Goal: Task Accomplishment & Management: Complete application form

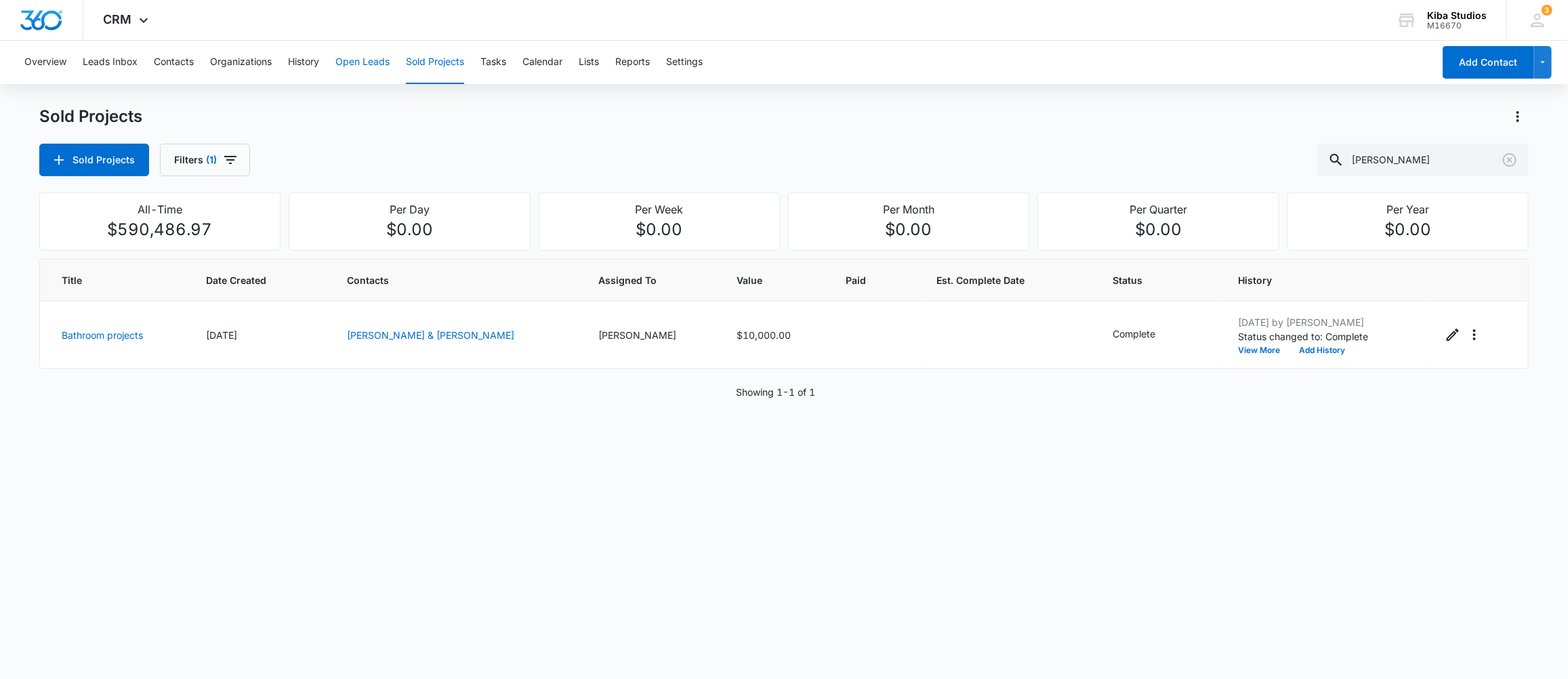
click at [352, 61] on button "Open Leads" at bounding box center [363, 62] width 54 height 43
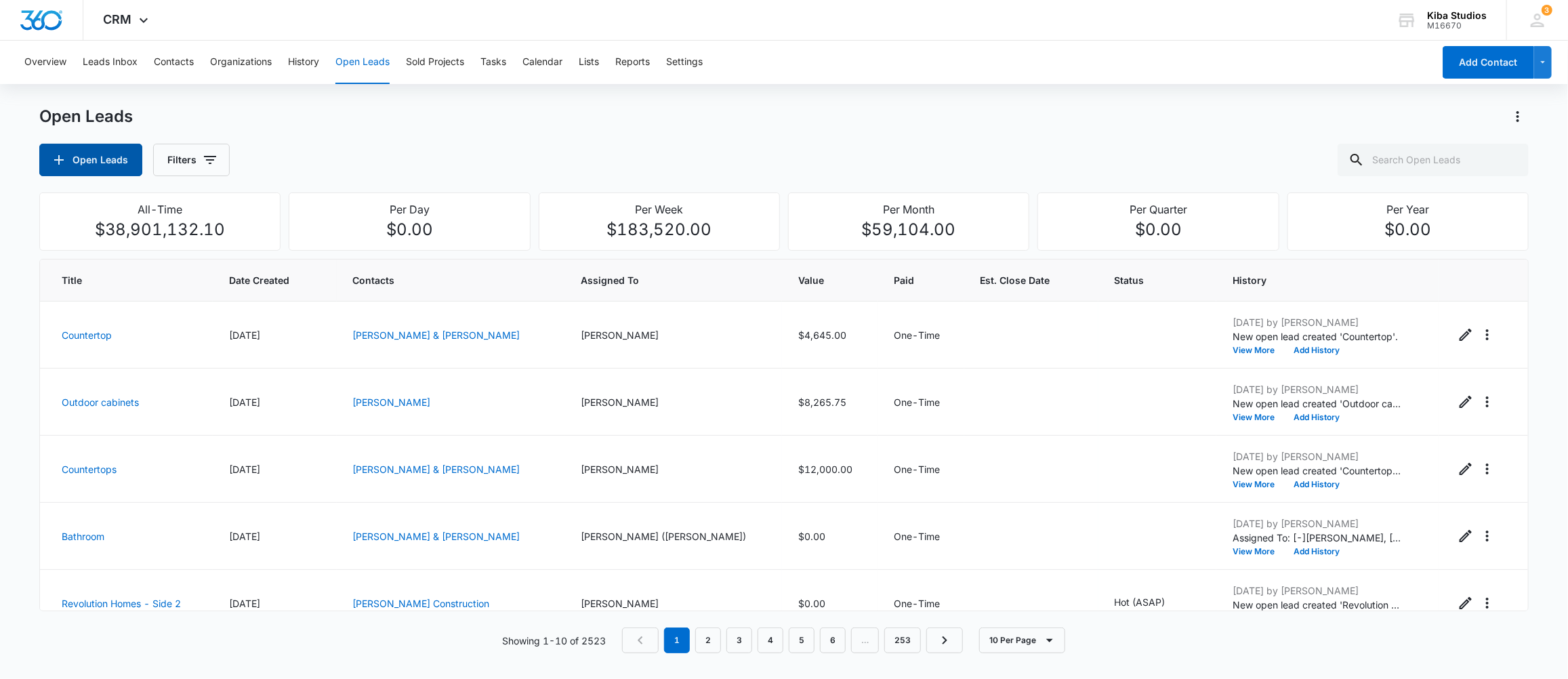
drag, startPoint x: 80, startPoint y: 149, endPoint x: 86, endPoint y: 157, distance: 10.0
click at [86, 157] on button "Open Leads" at bounding box center [91, 160] width 103 height 32
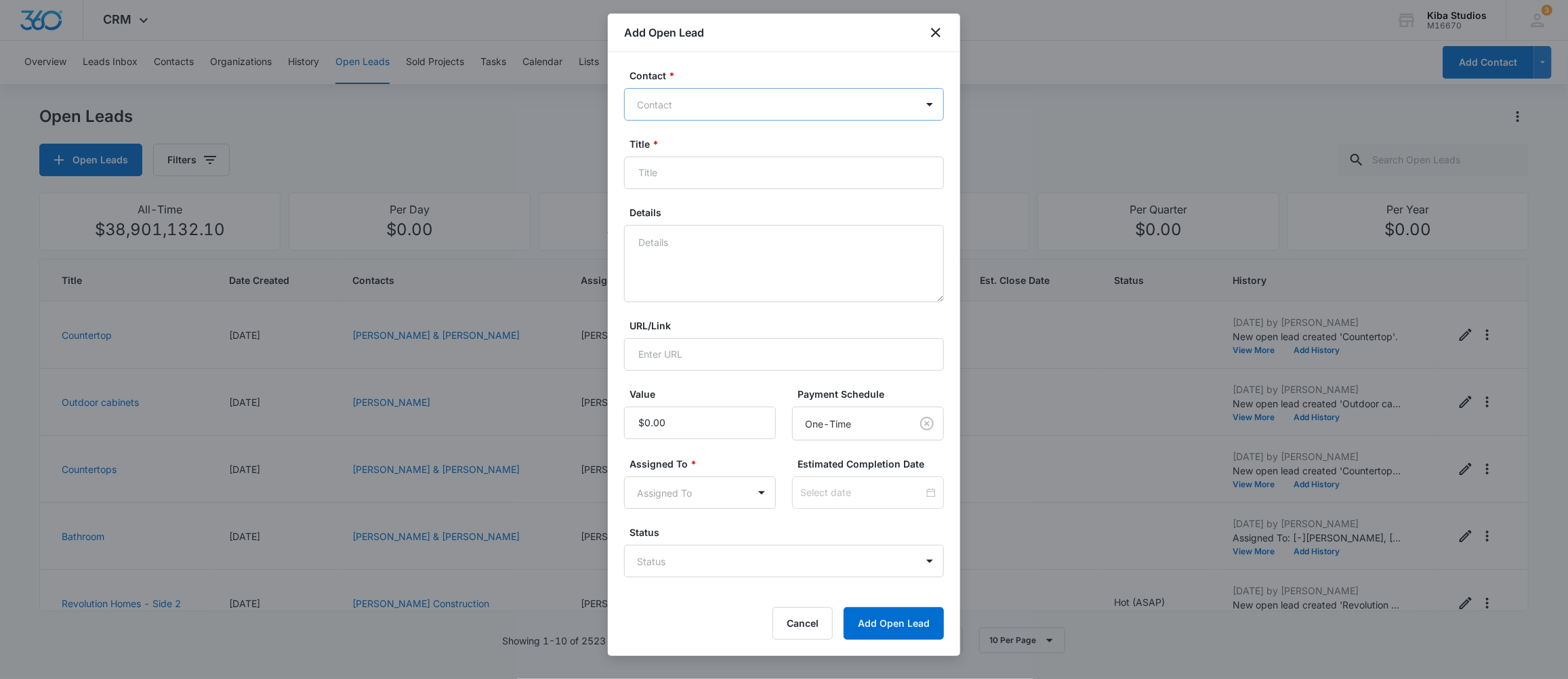
click at [703, 101] on div at bounding box center [775, 104] width 278 height 17
type input "[PERSON_NAME]"
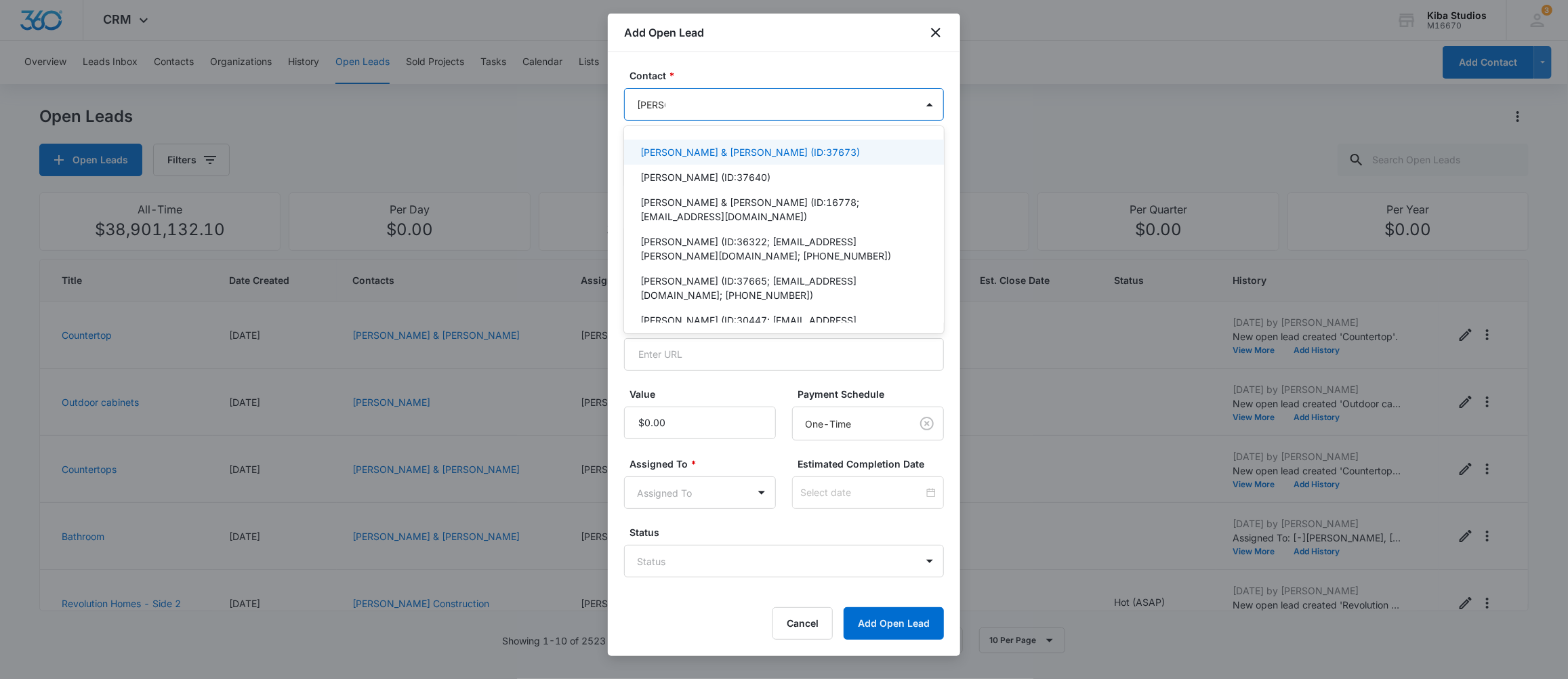
drag, startPoint x: 692, startPoint y: 149, endPoint x: 680, endPoint y: 149, distance: 12.0
click at [688, 149] on p "[PERSON_NAME] & [PERSON_NAME] (ID:37673)" at bounding box center [750, 152] width 220 height 14
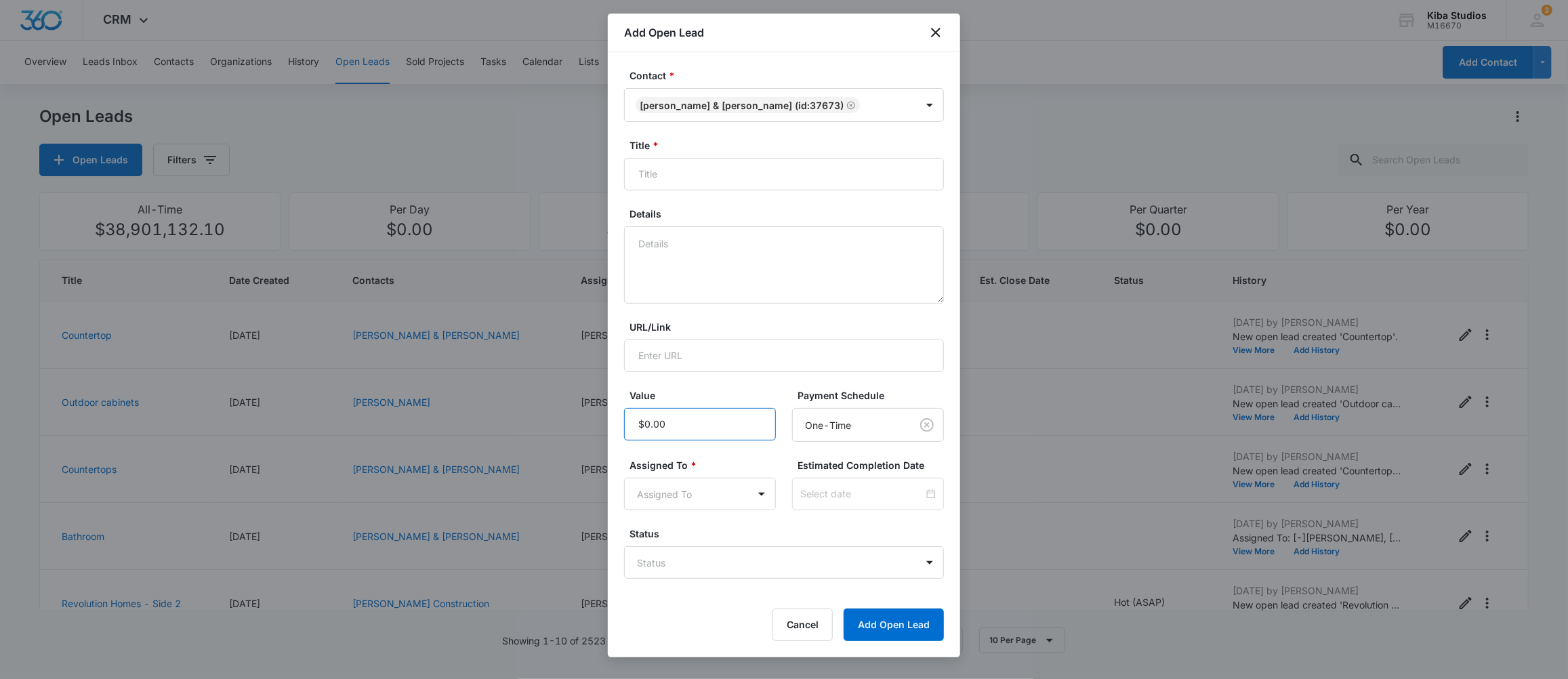
click at [687, 428] on input "Value" at bounding box center [700, 424] width 152 height 32
click at [686, 162] on input "Title *" at bounding box center [784, 174] width 320 height 32
type input "Countertops"
click at [836, 260] on textarea "This is a repeat customer. They have a Historic building they own & are creatin…" at bounding box center [784, 264] width 320 height 77
type textarea "This is a repeat customer. They have a Historic building they own & are creatin…"
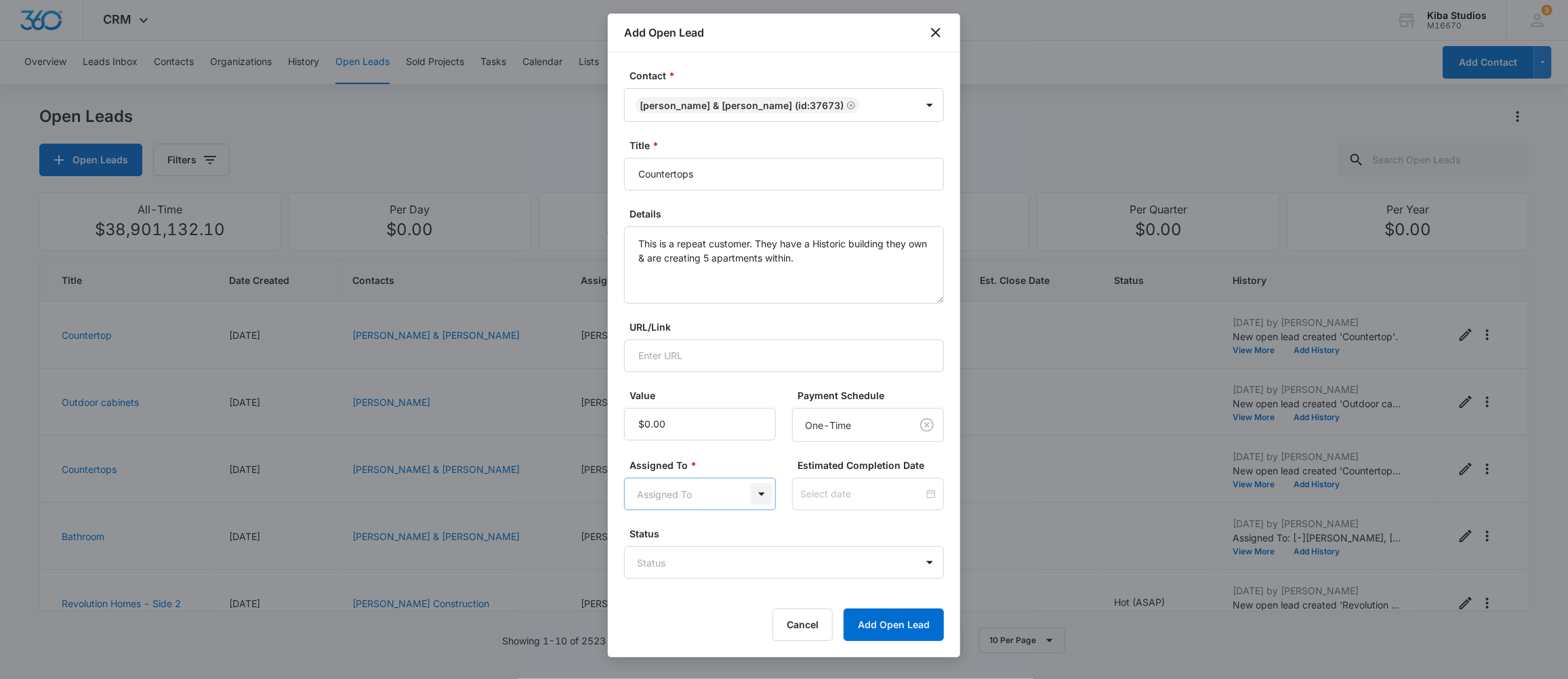
click at [762, 499] on body "CRM Apps CRM Brand Kiba Studios M16670 Your Accounts View All 3 MD [PERSON_NAME…" at bounding box center [784, 339] width 1568 height 679
type input "mol"
click at [676, 549] on div "[PERSON_NAME]" at bounding box center [700, 542] width 152 height 25
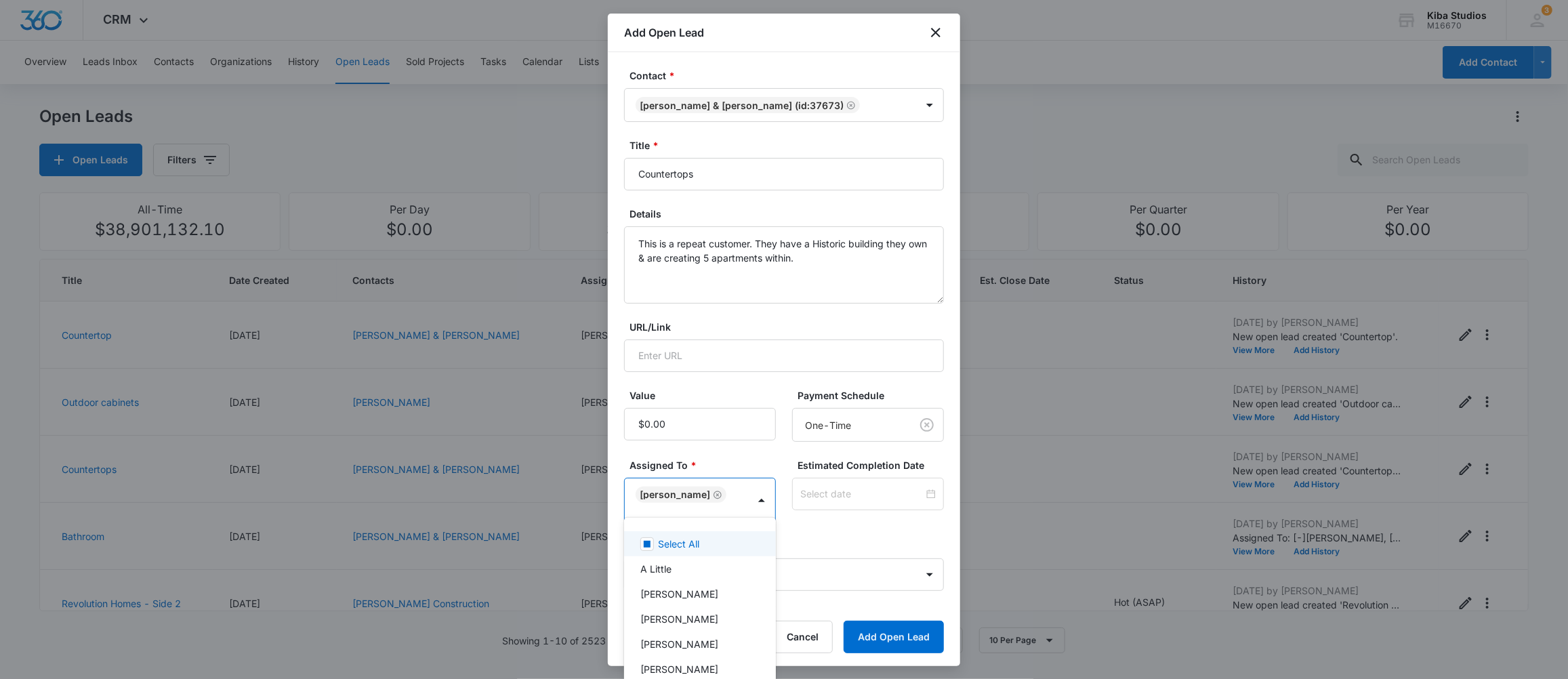
click at [878, 532] on div at bounding box center [784, 339] width 1568 height 679
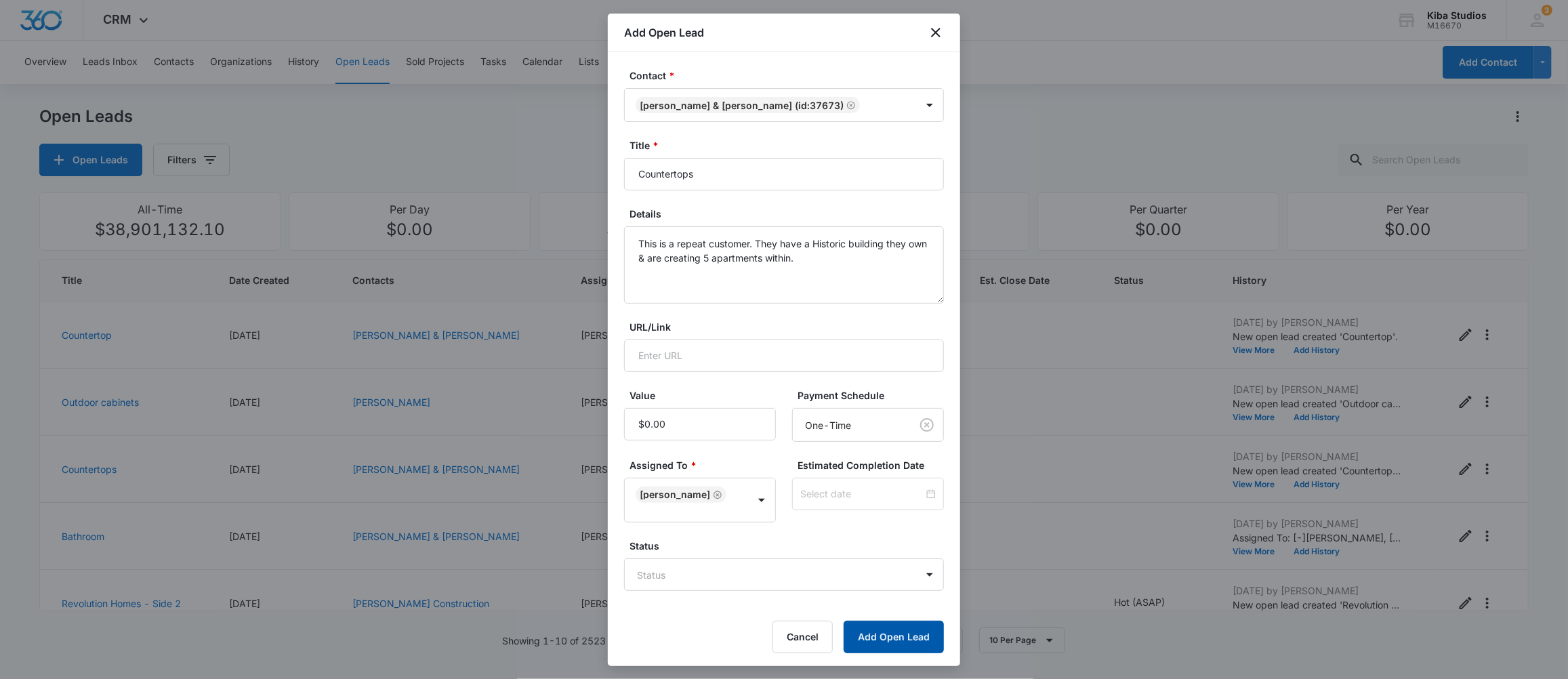
click at [890, 624] on button "Add Open Lead" at bounding box center [893, 637] width 100 height 32
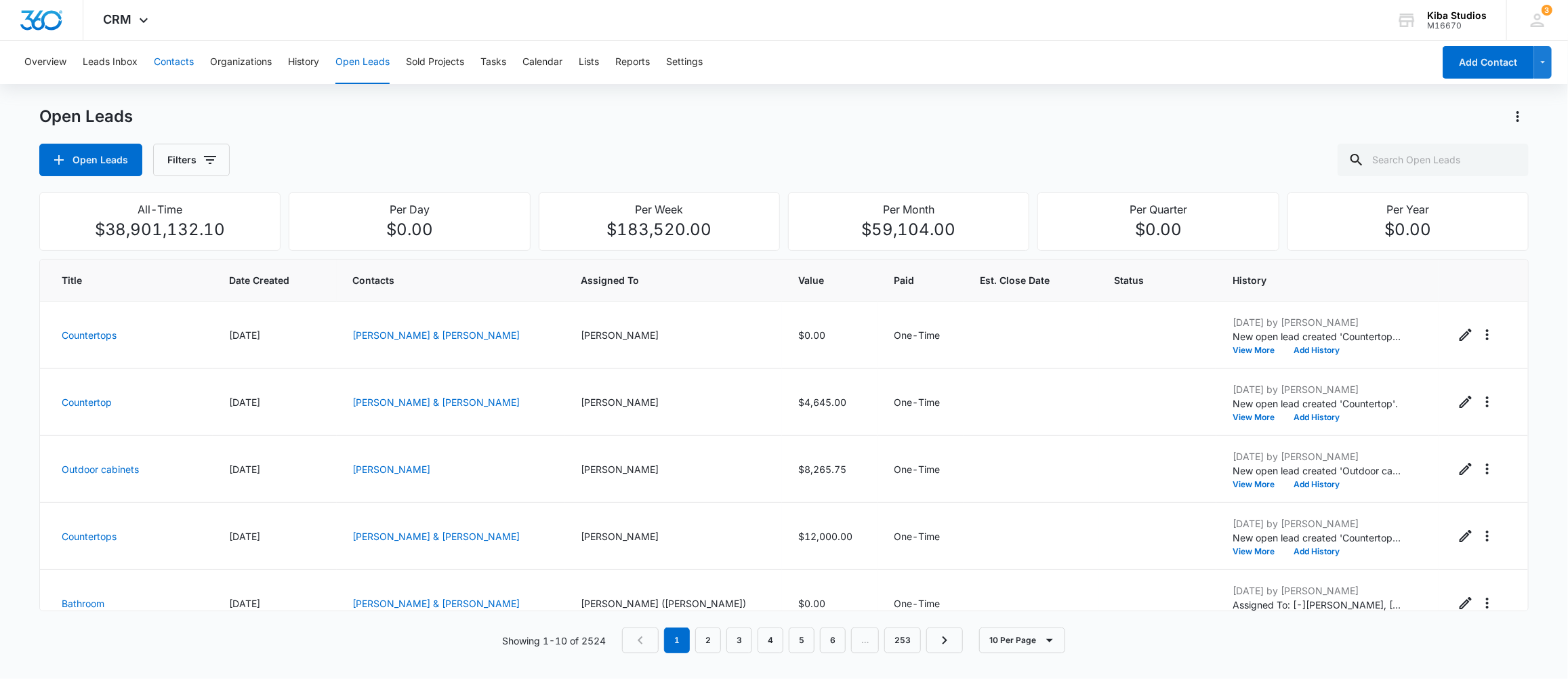
click at [166, 61] on button "Contacts" at bounding box center [174, 62] width 40 height 43
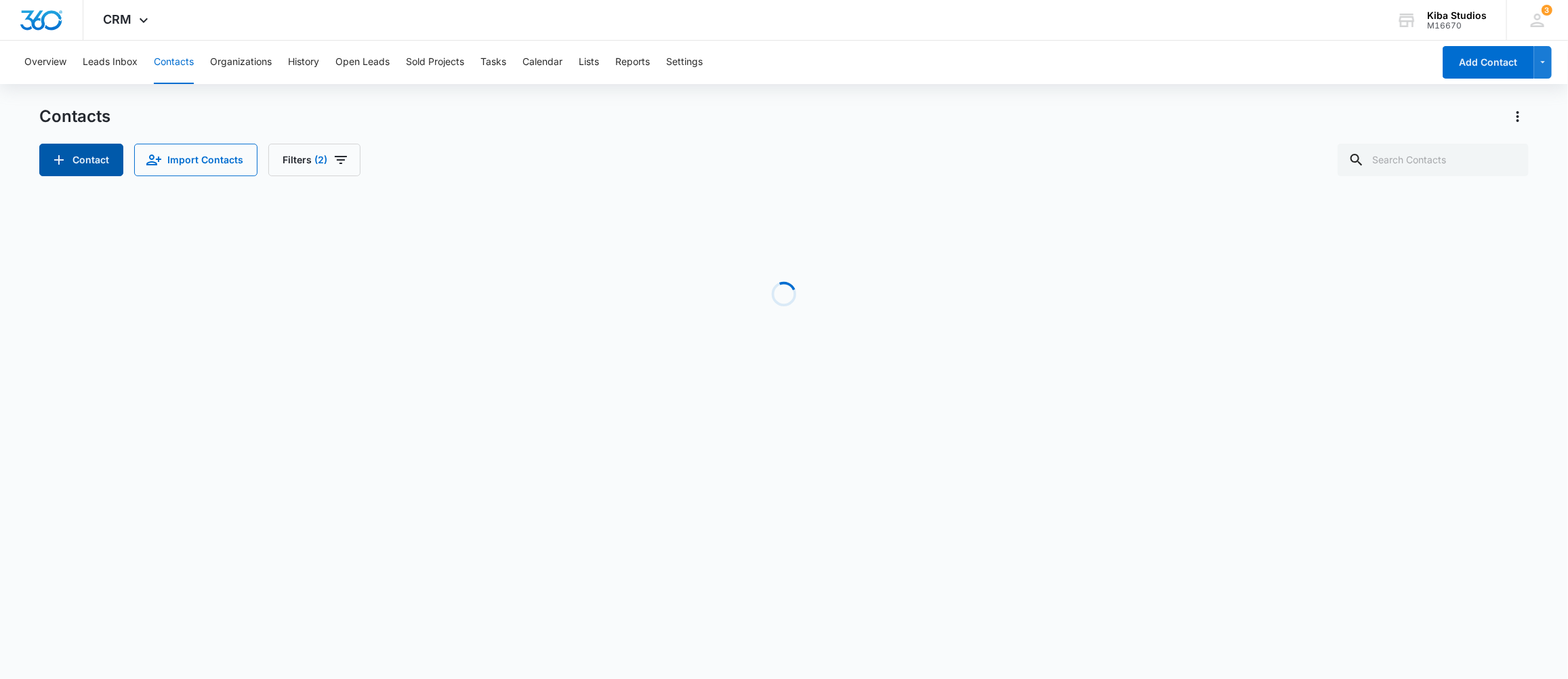
click at [89, 167] on button "Contact" at bounding box center [81, 160] width 84 height 32
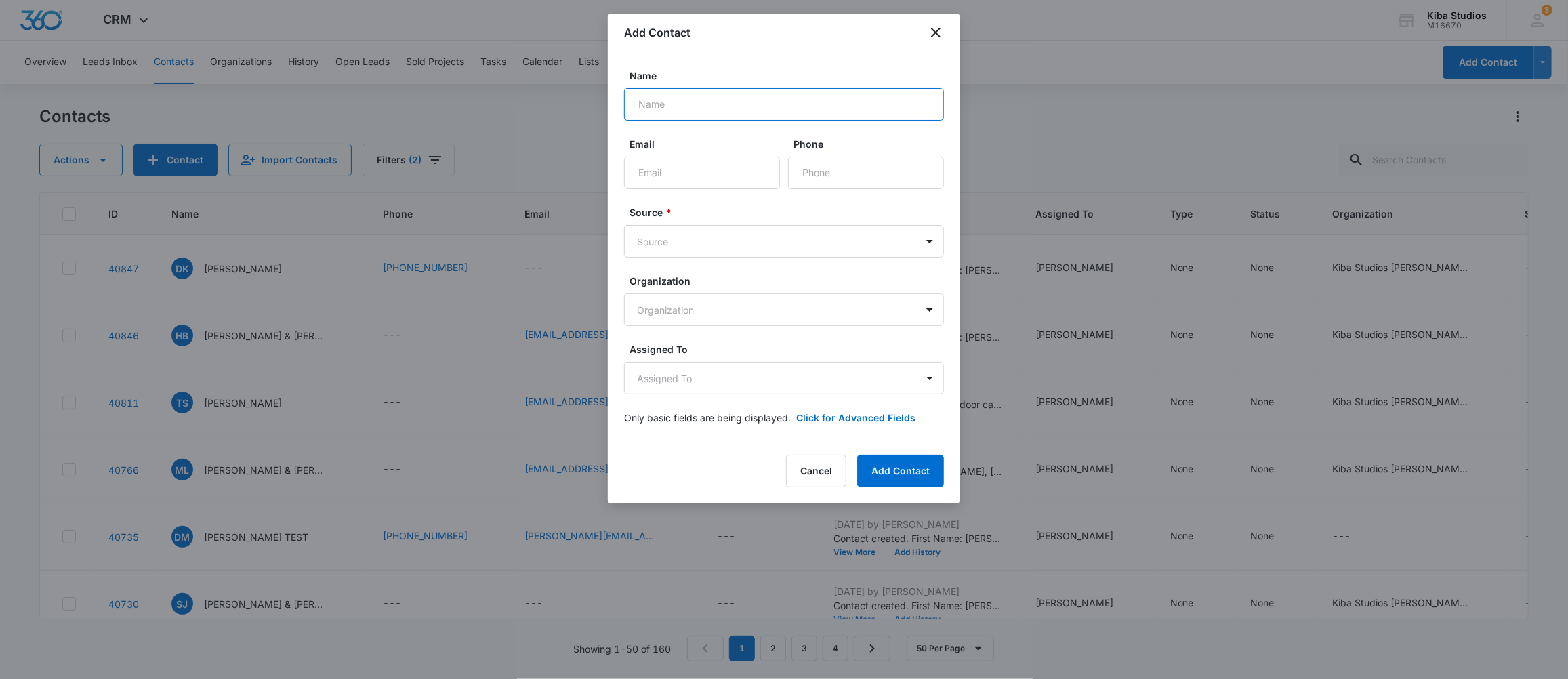
click at [702, 103] on input "Name" at bounding box center [784, 104] width 320 height 32
type input "[PERSON_NAME] & [PERSON_NAME]"
click at [687, 176] on input "Email" at bounding box center [702, 173] width 156 height 32
type input "[EMAIL_ADDRESS][DOMAIN_NAME]"
click at [824, 181] on input "Phone" at bounding box center [866, 173] width 156 height 32
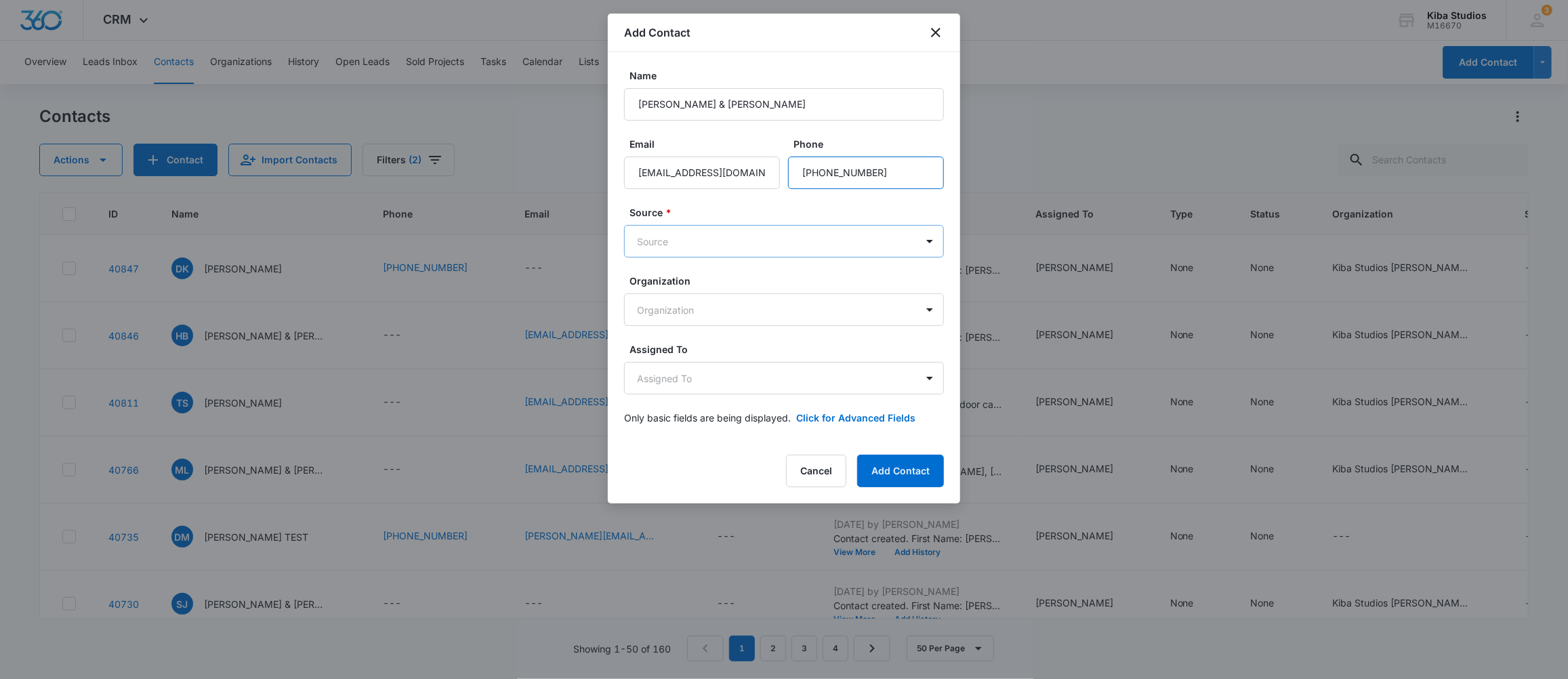
type input "[PHONE_NUMBER]"
click at [681, 241] on body "CRM Apps CRM Brand Kiba Studios M16670 Your Accounts View All 3 MD [PERSON_NAME…" at bounding box center [784, 339] width 1568 height 679
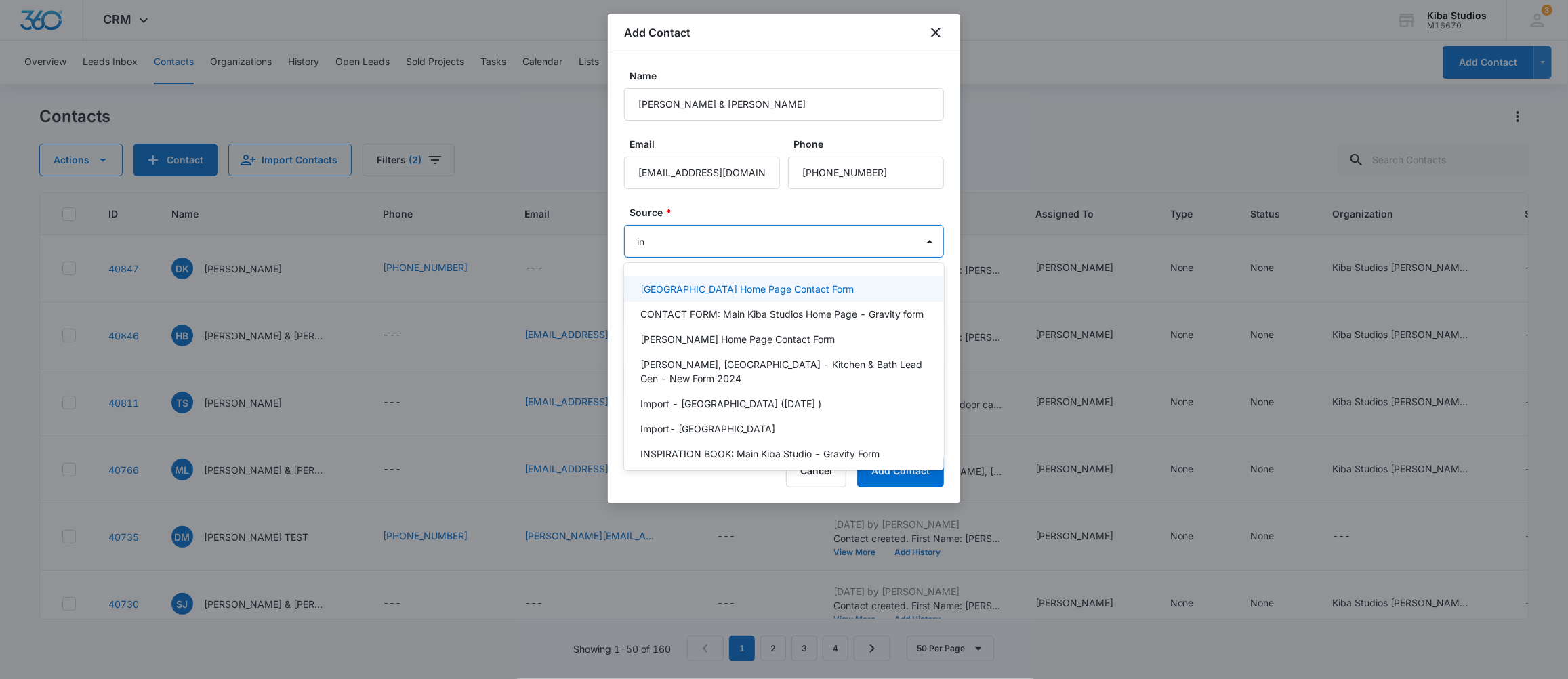
type input "ins"
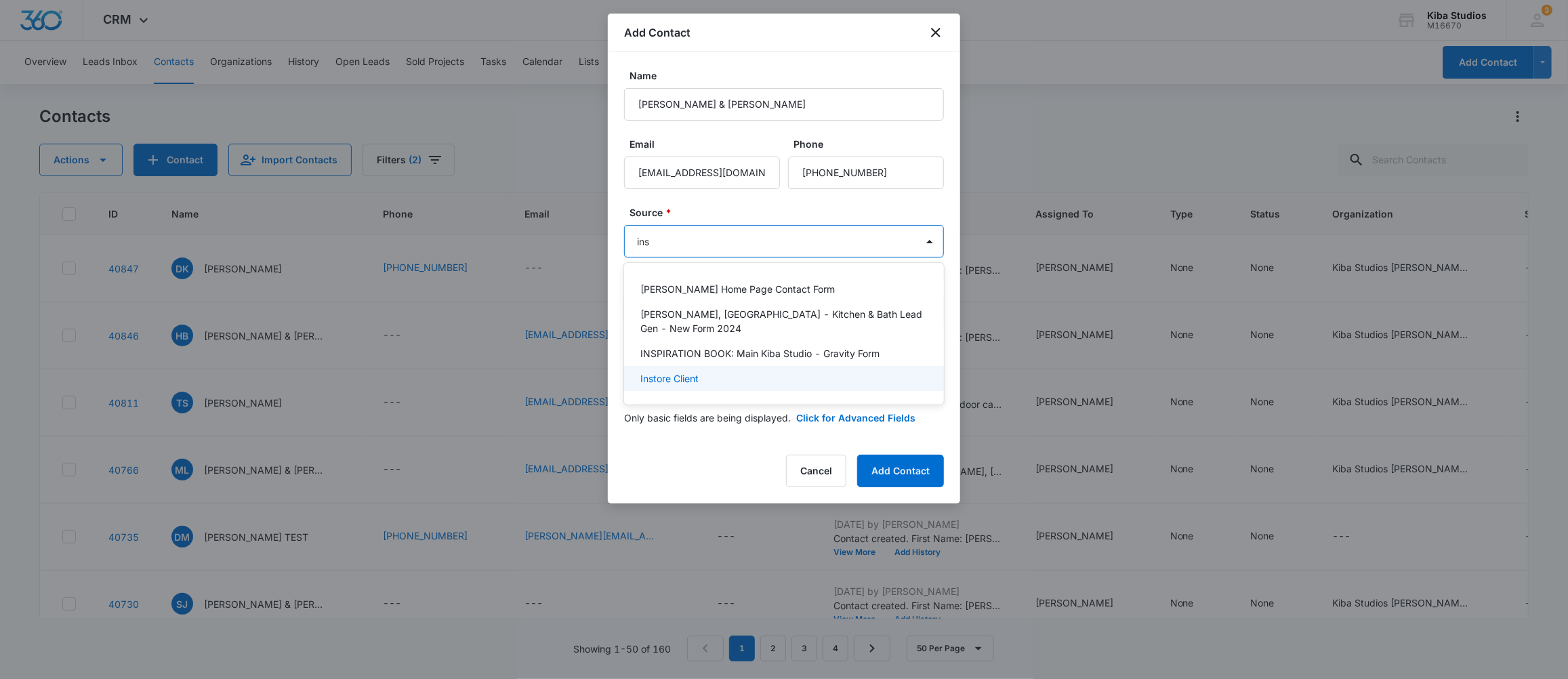
click at [678, 371] on p "Instore Client" at bounding box center [670, 378] width 59 height 14
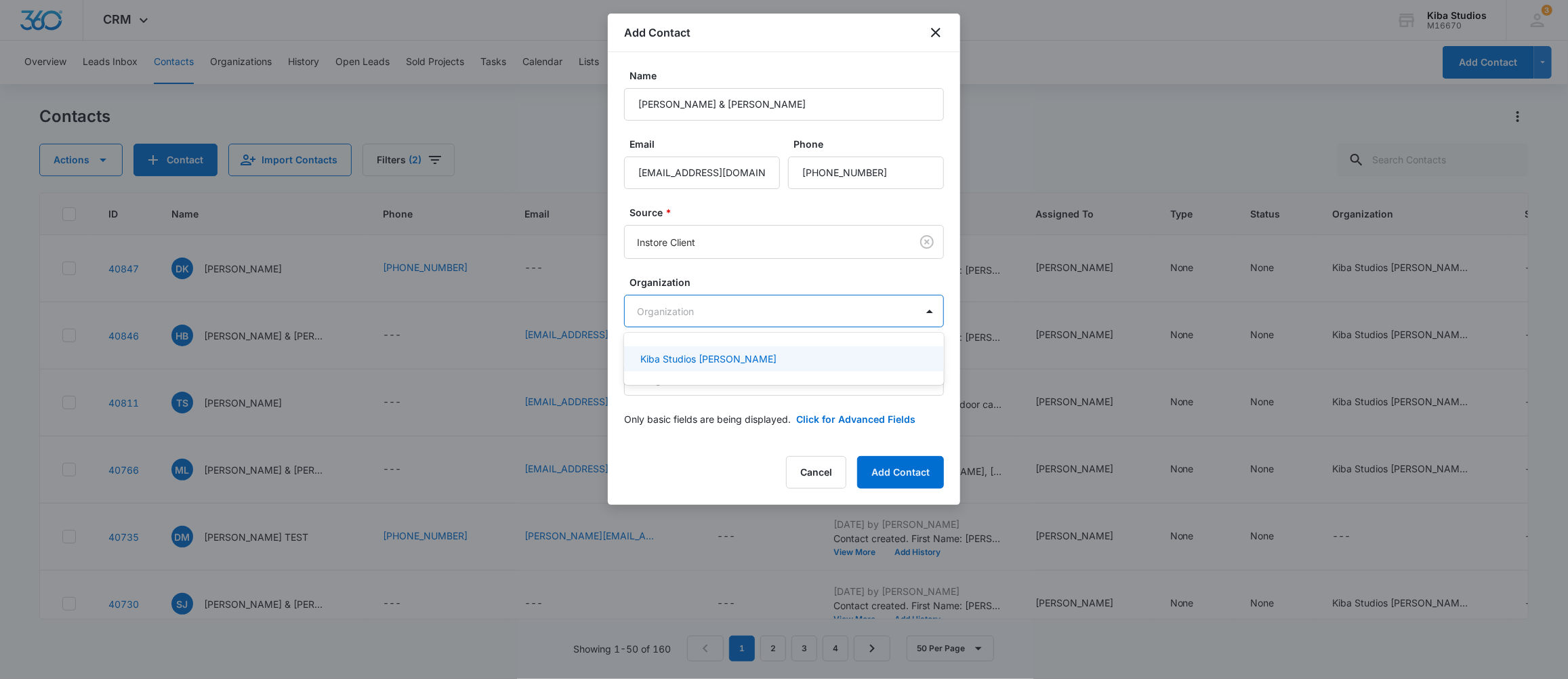
click at [714, 316] on body "CRM Apps CRM Brand Kiba Studios M16670 Your Accounts View All 3 MD [PERSON_NAME…" at bounding box center [784, 339] width 1568 height 679
click at [680, 363] on p "Kiba Studios [PERSON_NAME]" at bounding box center [709, 358] width 136 height 14
click at [734, 383] on body "CRM Apps CRM Brand Kiba Studios M16670 Your Accounts View All 3 MD [PERSON_NAME…" at bounding box center [784, 339] width 1568 height 679
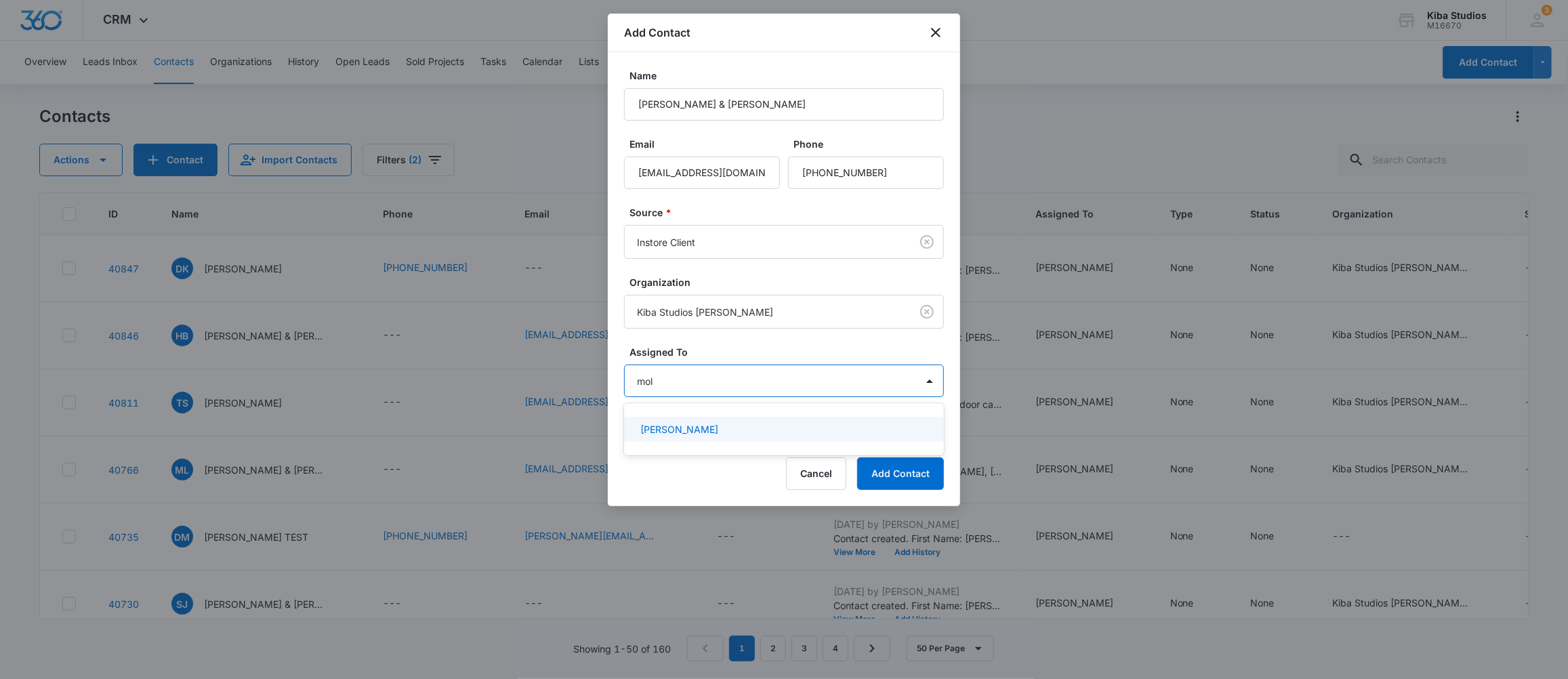
type input "[PERSON_NAME]"
click at [692, 434] on p "[PERSON_NAME]" at bounding box center [679, 428] width 78 height 14
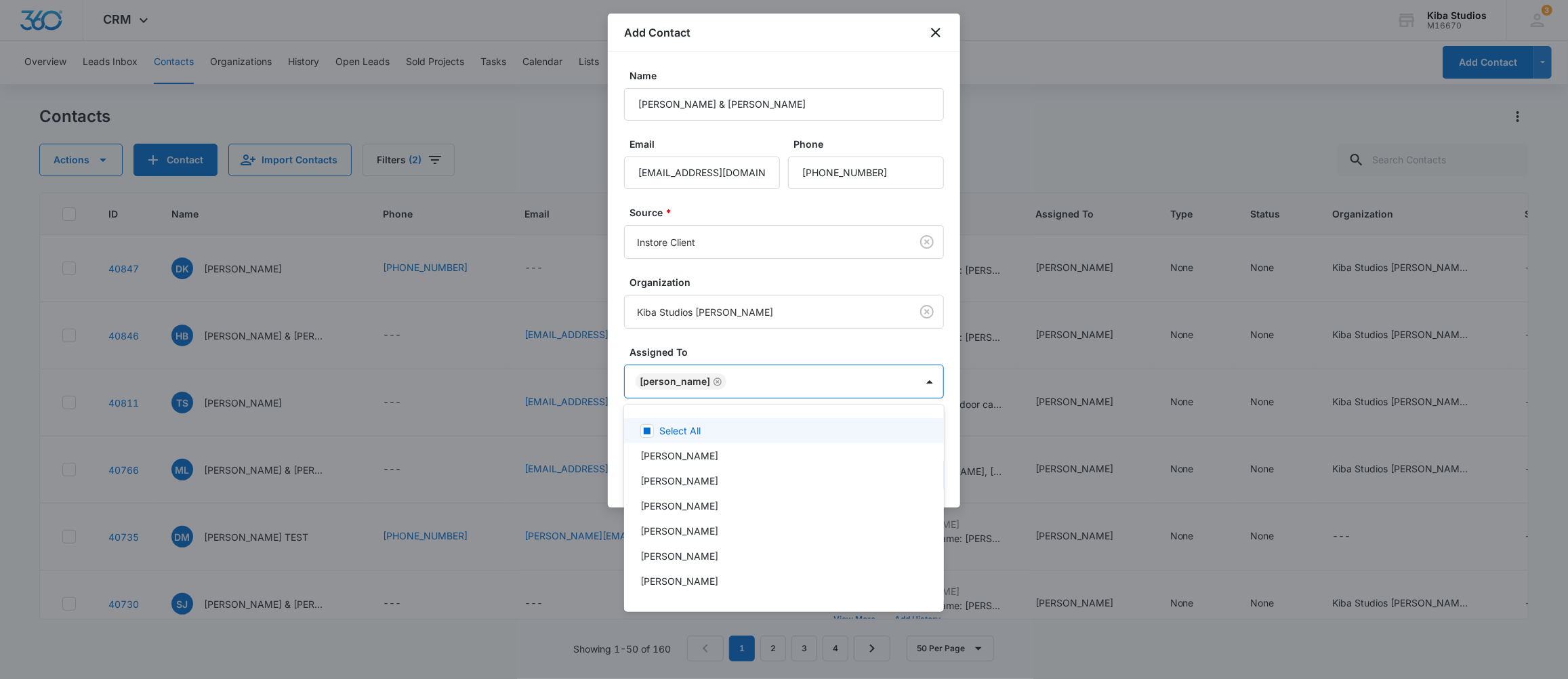
click at [857, 335] on div at bounding box center [784, 339] width 1568 height 679
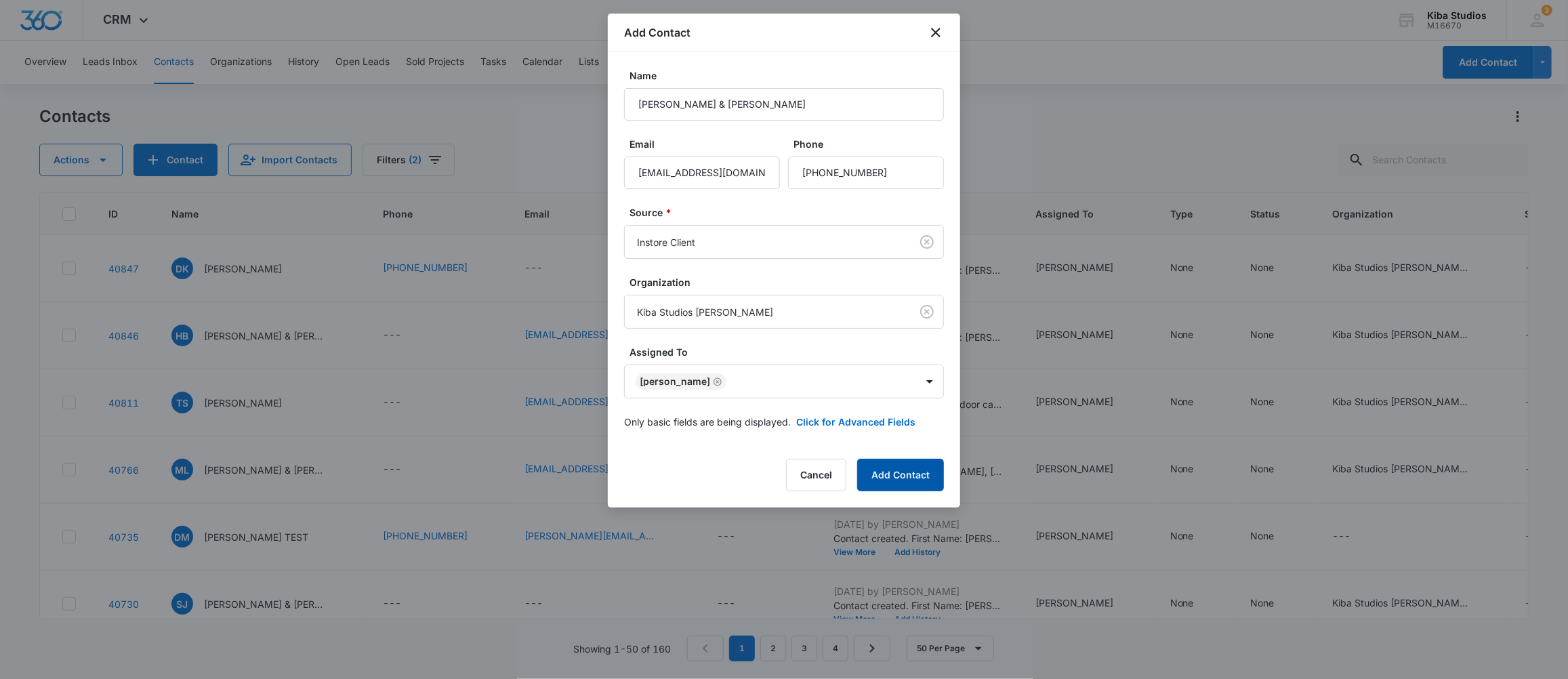
click at [925, 476] on button "Add Contact" at bounding box center [901, 475] width 86 height 32
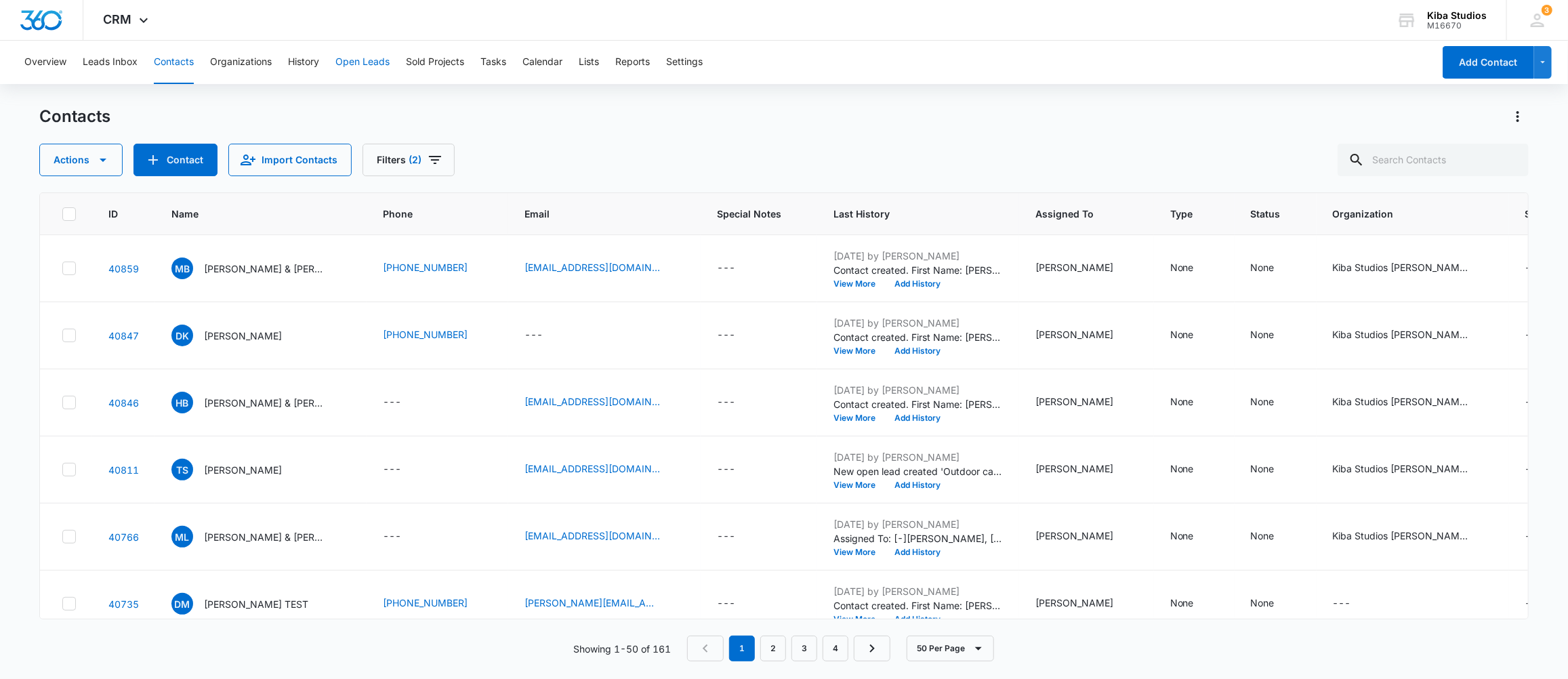
click at [360, 62] on button "Open Leads" at bounding box center [363, 62] width 54 height 43
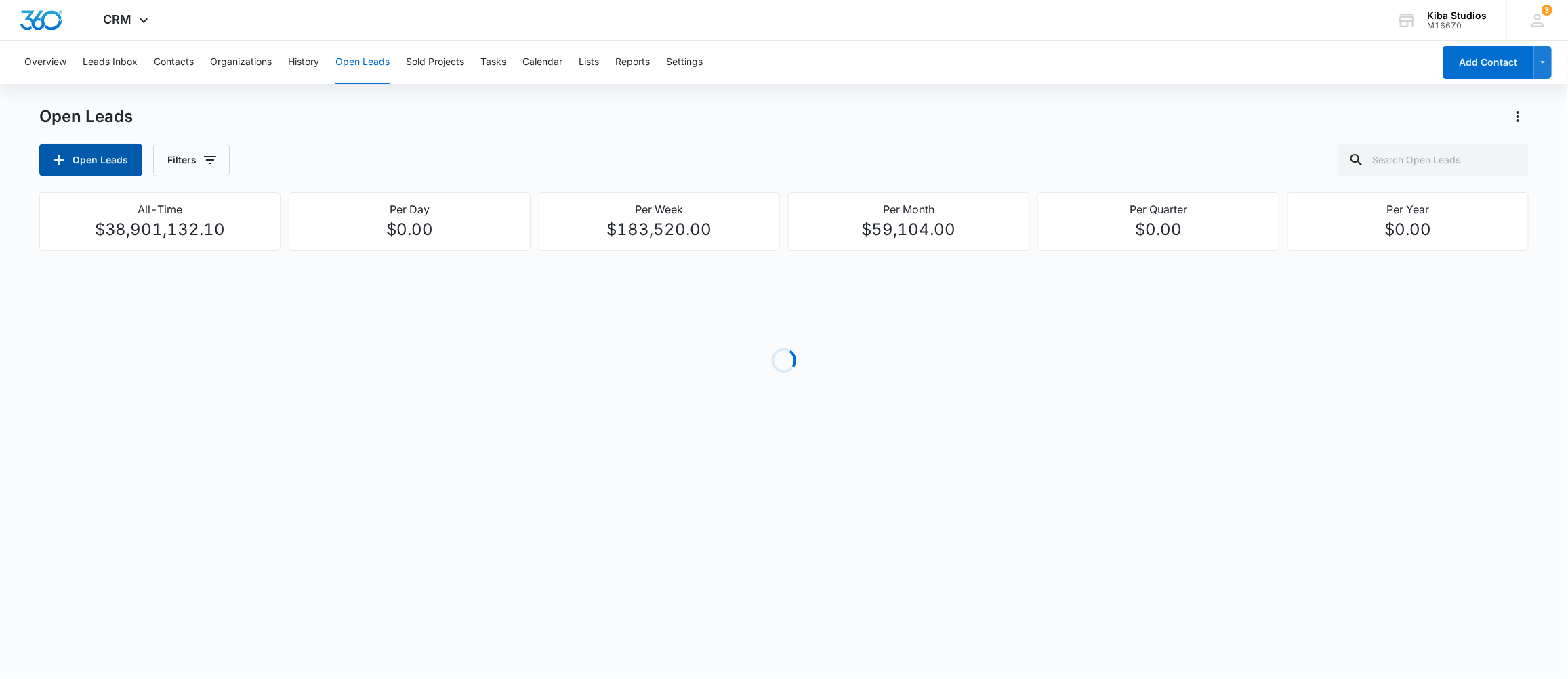
click at [101, 160] on button "Open Leads" at bounding box center [91, 160] width 103 height 32
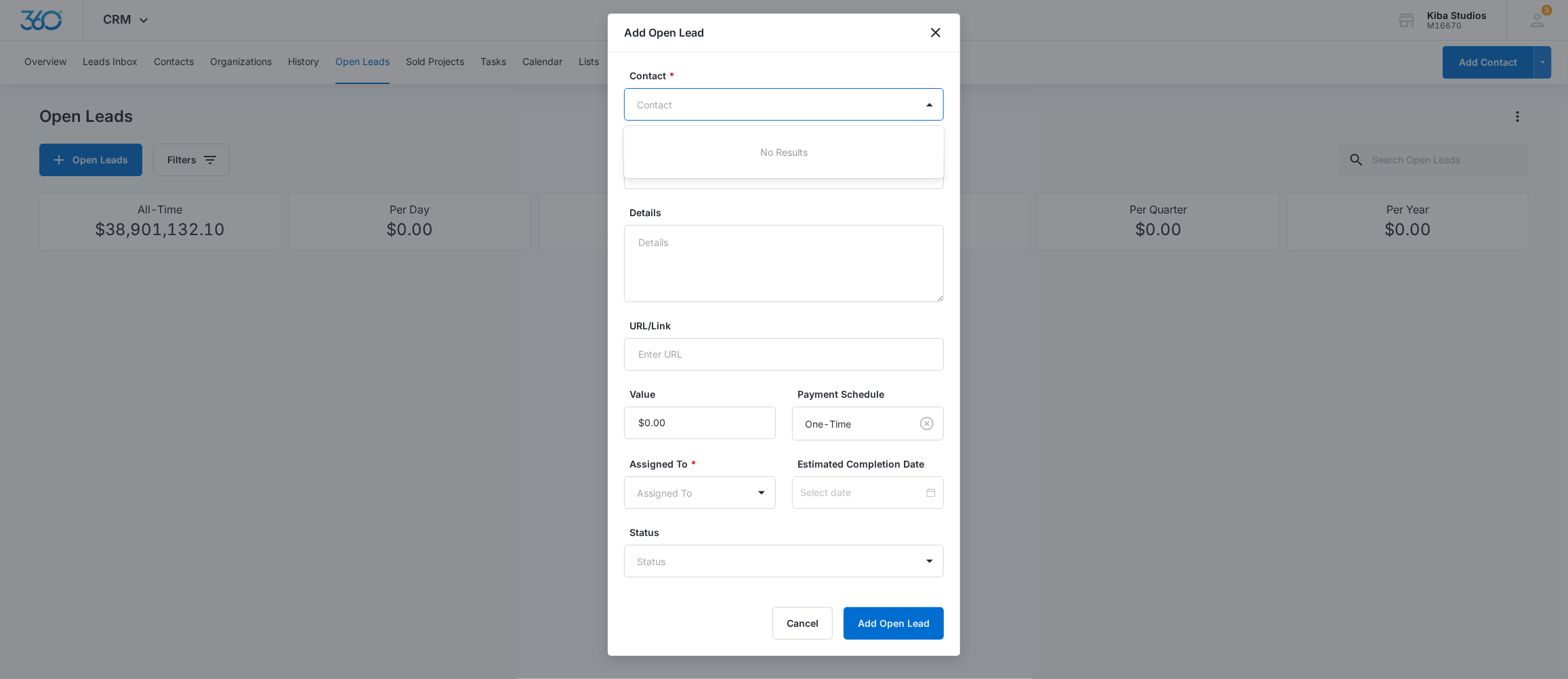
click at [711, 102] on div at bounding box center [775, 104] width 278 height 17
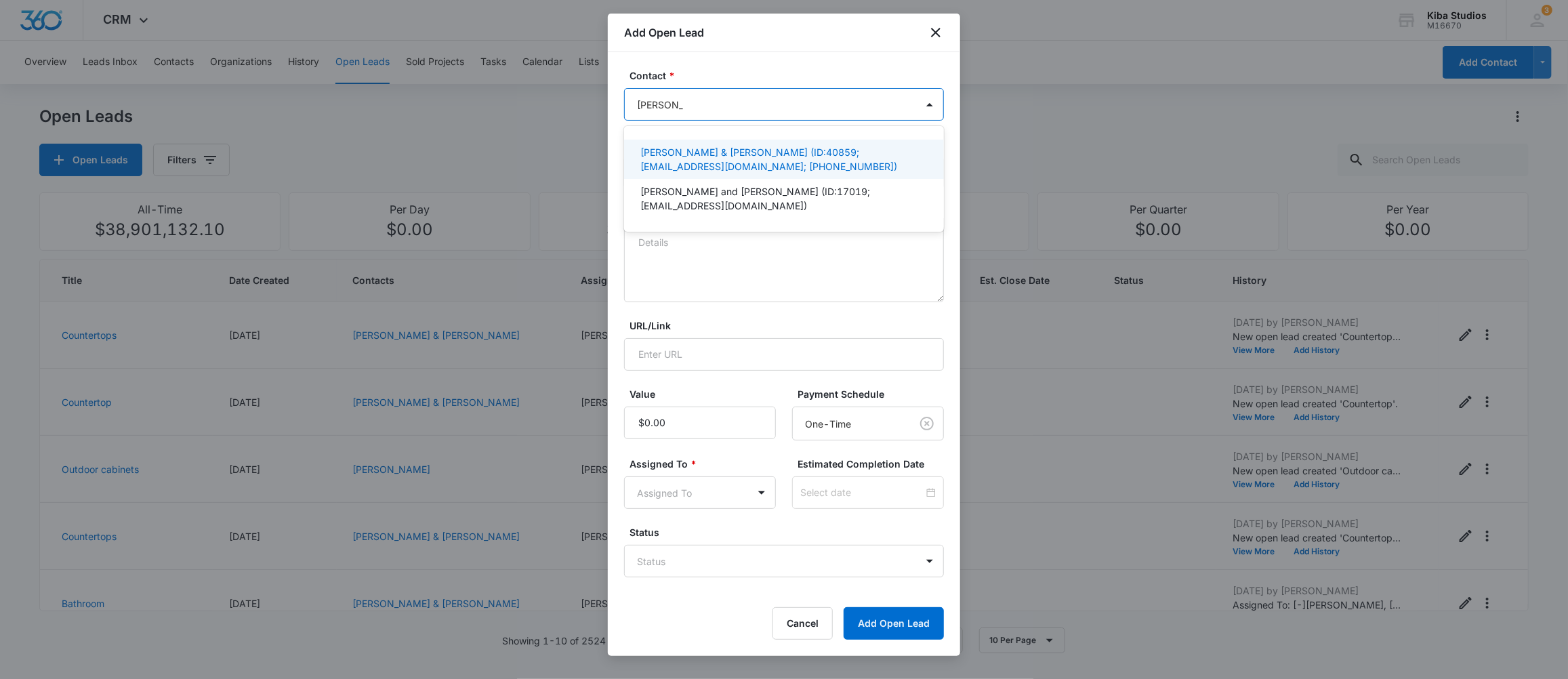
type input "[PERSON_NAME] &"
click at [714, 161] on p "[PERSON_NAME] & [PERSON_NAME] (ID:40859; [EMAIL_ADDRESS][DOMAIN_NAME]; [PHONE_N…" at bounding box center [783, 159] width 284 height 29
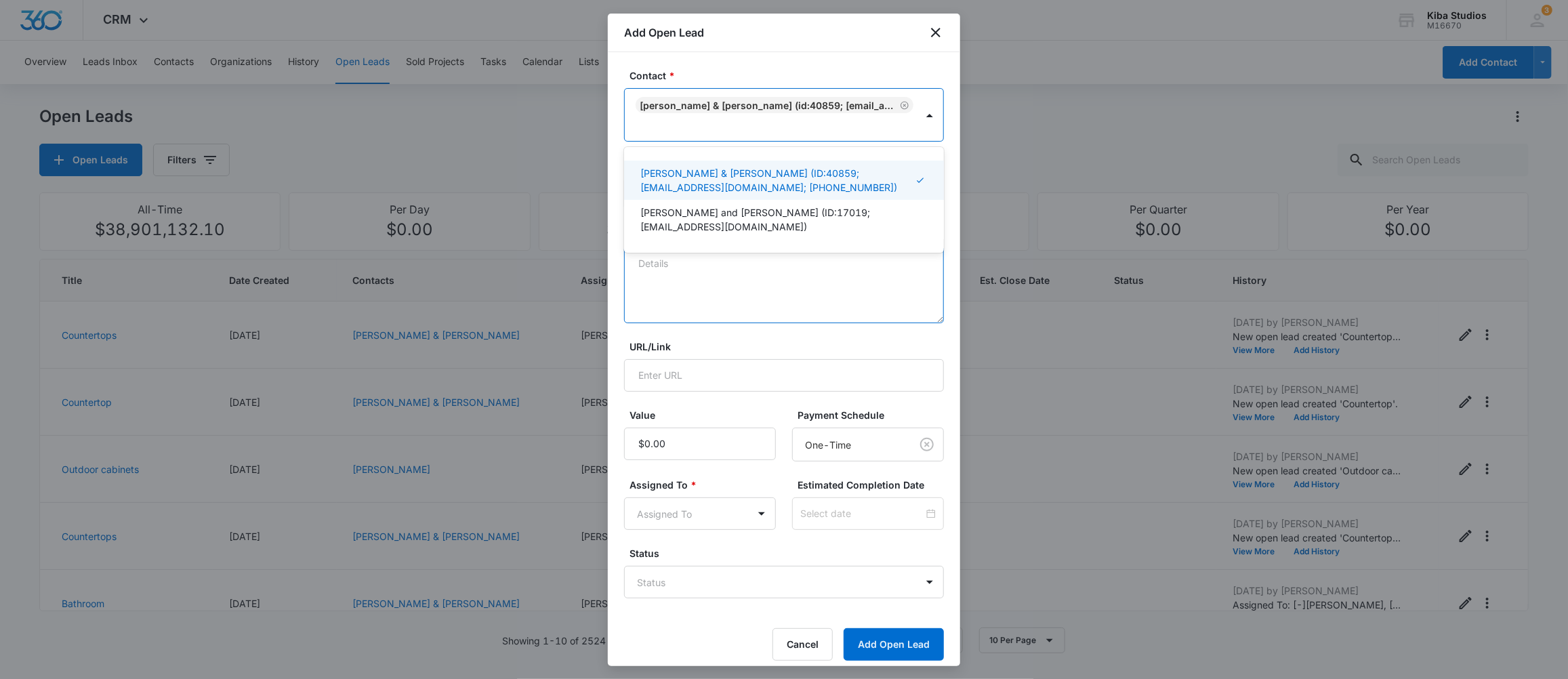
click at [720, 281] on textarea "Details" at bounding box center [784, 284] width 320 height 77
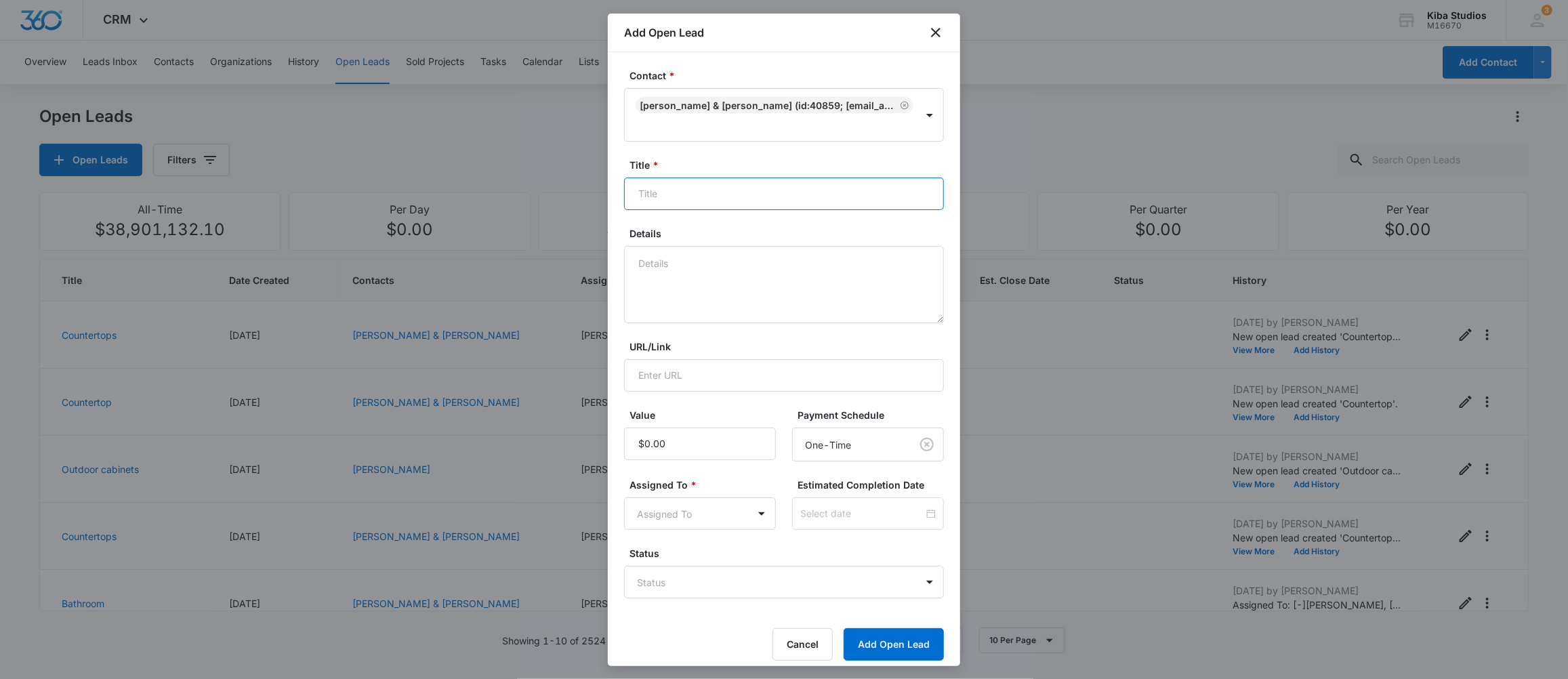
click at [695, 196] on input "Title *" at bounding box center [784, 193] width 320 height 32
type input "Countertop"
click at [700, 270] on textarea "Details" at bounding box center [784, 284] width 320 height 77
type textarea "Looking to replace their laminate with granite or quartz"
click at [687, 443] on input "Value" at bounding box center [700, 444] width 152 height 32
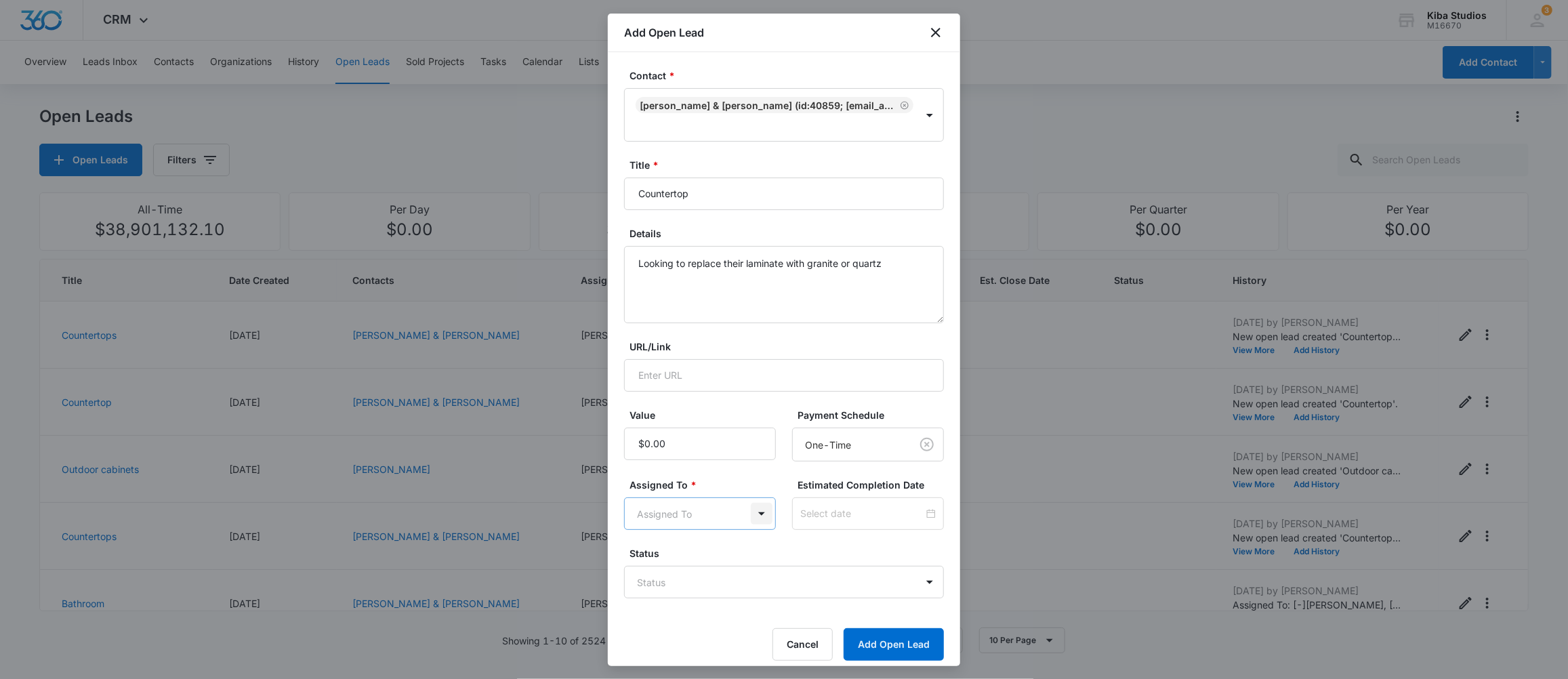
click at [747, 513] on body "CRM Apps CRM Brand Kiba Studios M16670 Your Accounts View All 3 MD [PERSON_NAME…" at bounding box center [784, 339] width 1568 height 679
type input "[PERSON_NAME]"
click at [675, 560] on p "[PERSON_NAME]" at bounding box center [679, 561] width 78 height 14
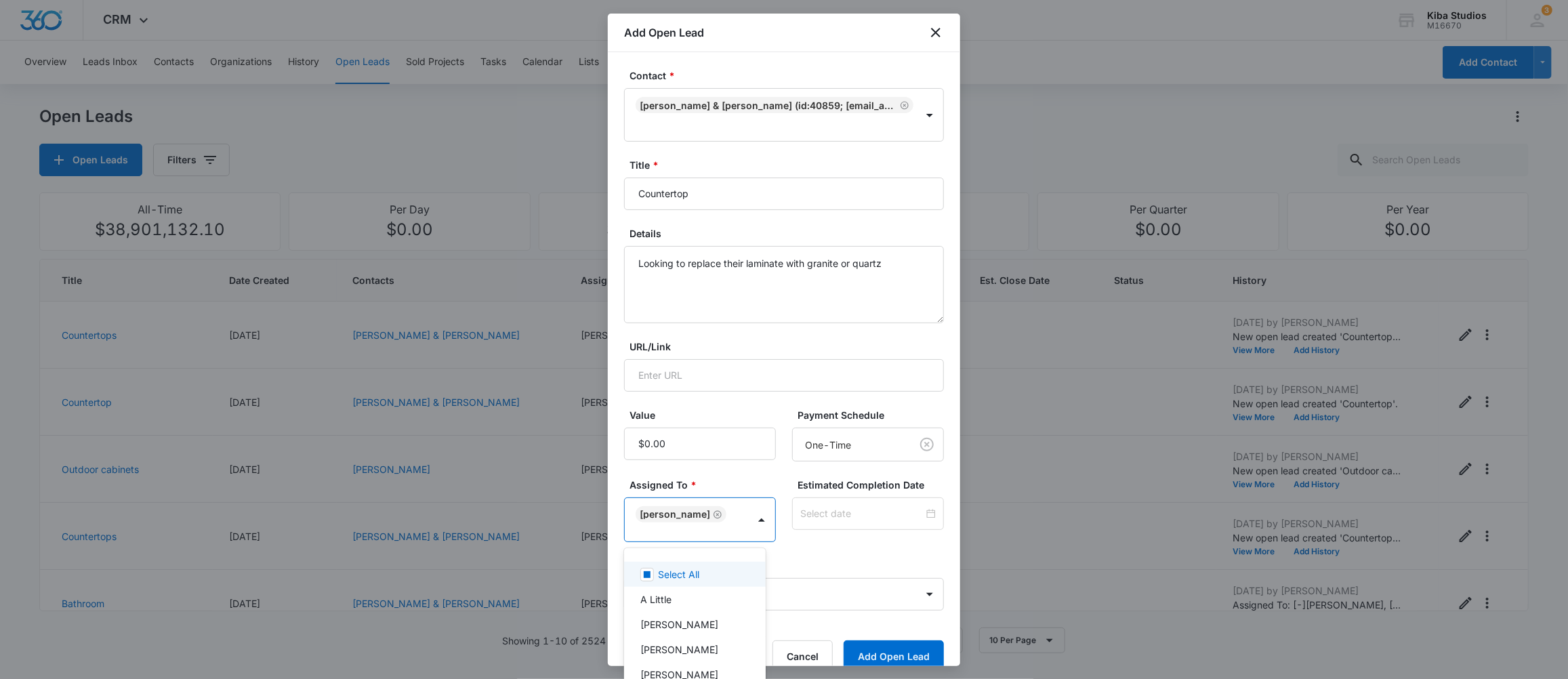
click at [803, 552] on div at bounding box center [784, 339] width 1568 height 679
click at [694, 590] on body "CRM Apps CRM Brand Kiba Studios M16670 Your Accounts View All 3 MD [PERSON_NAME…" at bounding box center [784, 339] width 1568 height 679
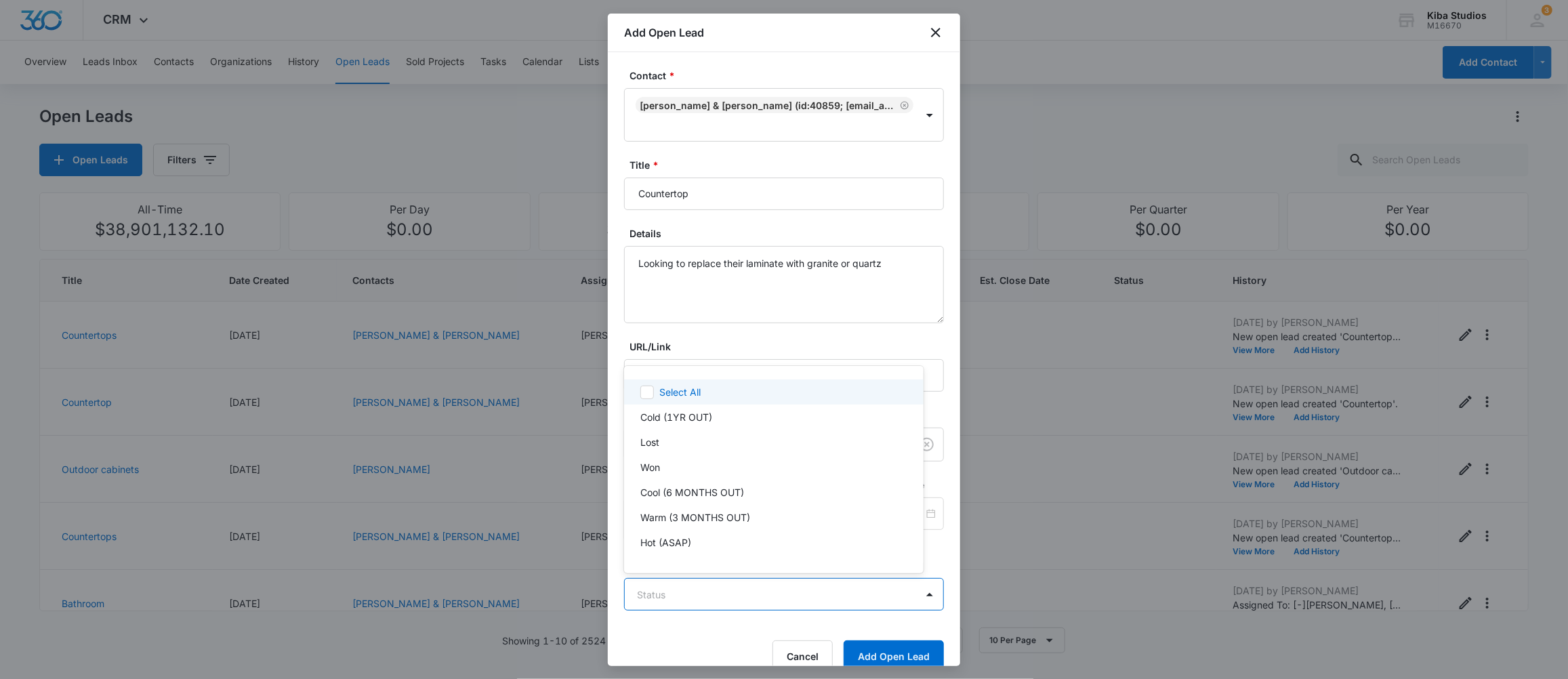
scroll to position [21, 0]
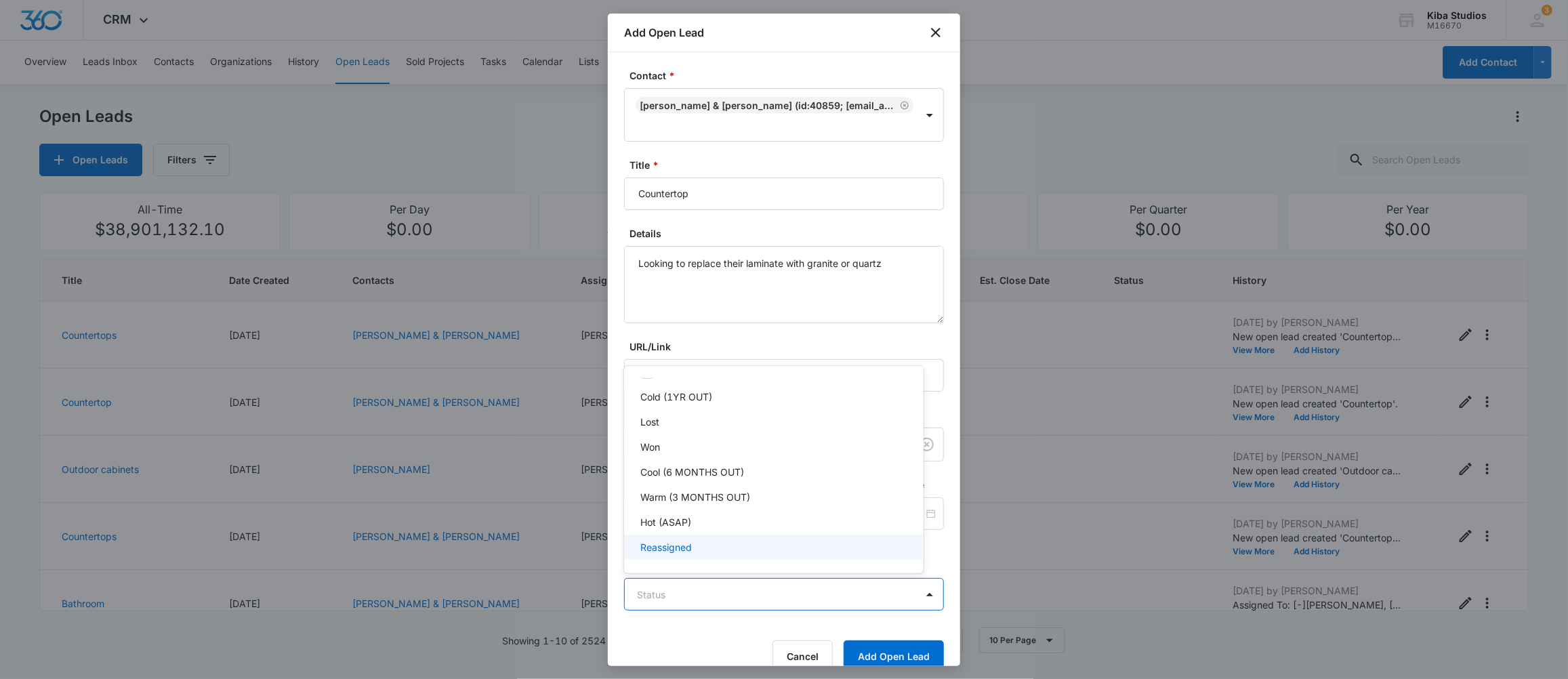
click at [659, 630] on div at bounding box center [784, 339] width 1568 height 679
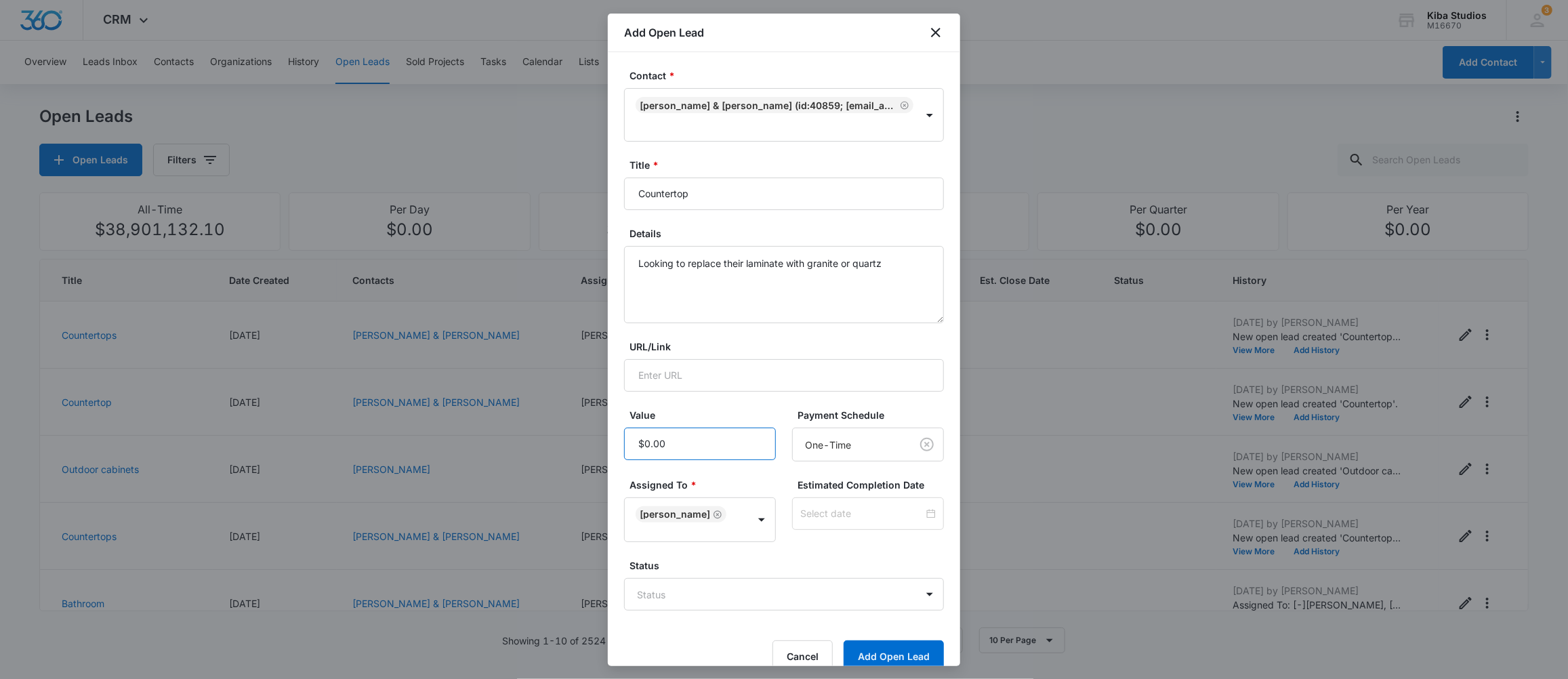
click at [695, 448] on input "Value" at bounding box center [700, 444] width 152 height 32
type input "$10,596.00"
click at [843, 640] on button "Add Open Lead" at bounding box center [893, 656] width 100 height 32
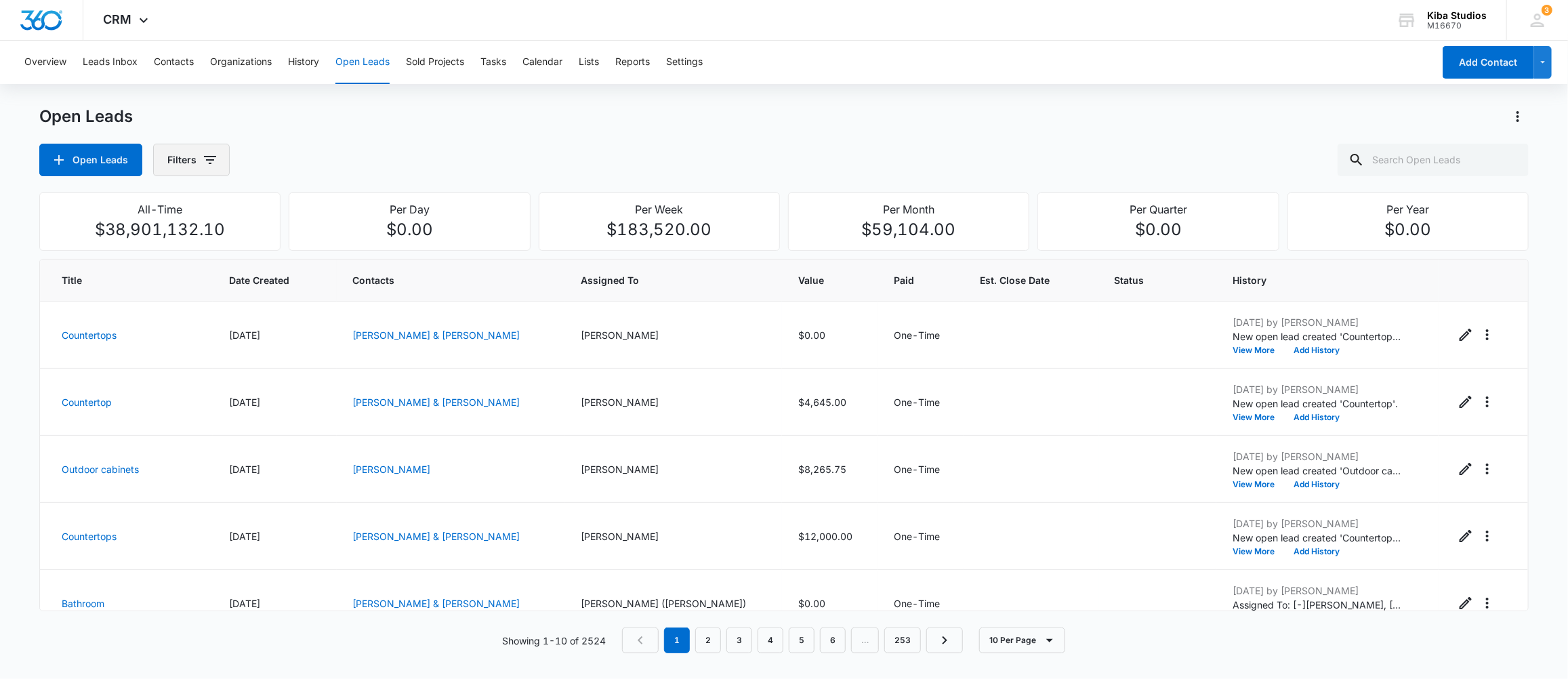
click at [221, 160] on button "Filters" at bounding box center [191, 160] width 77 height 32
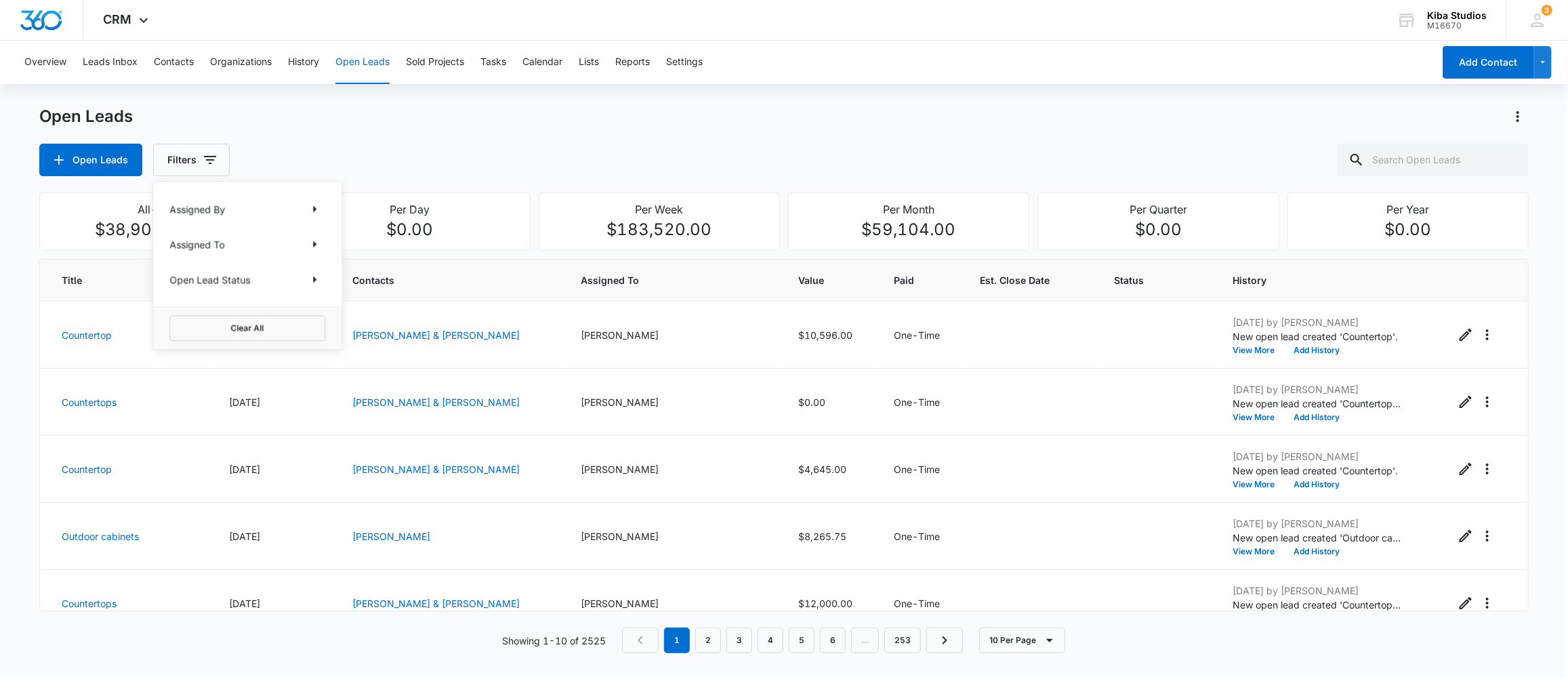
click at [204, 208] on p "Assigned By" at bounding box center [197, 209] width 56 height 14
click at [316, 212] on icon "Show Assigned By filters" at bounding box center [314, 209] width 16 height 16
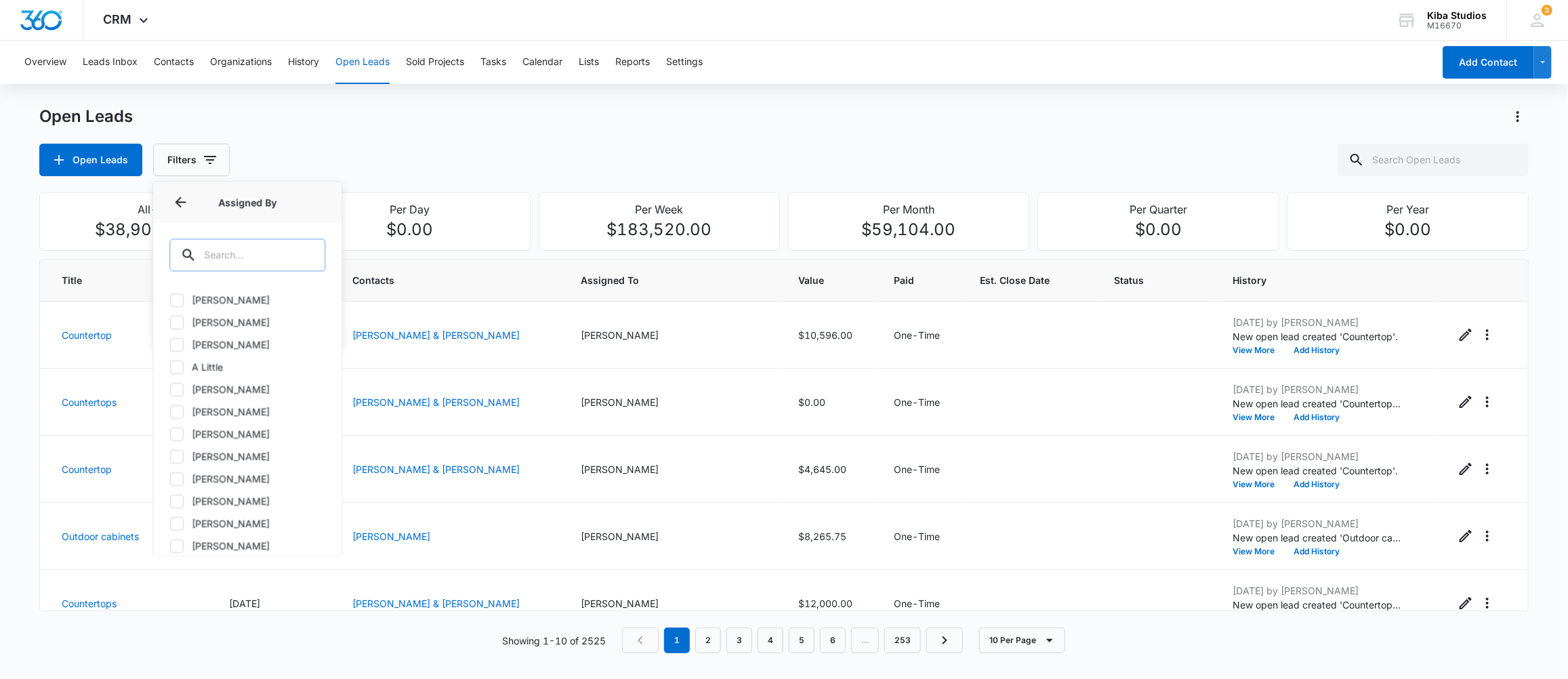
click at [248, 255] on input "text" at bounding box center [247, 255] width 156 height 32
type input "o"
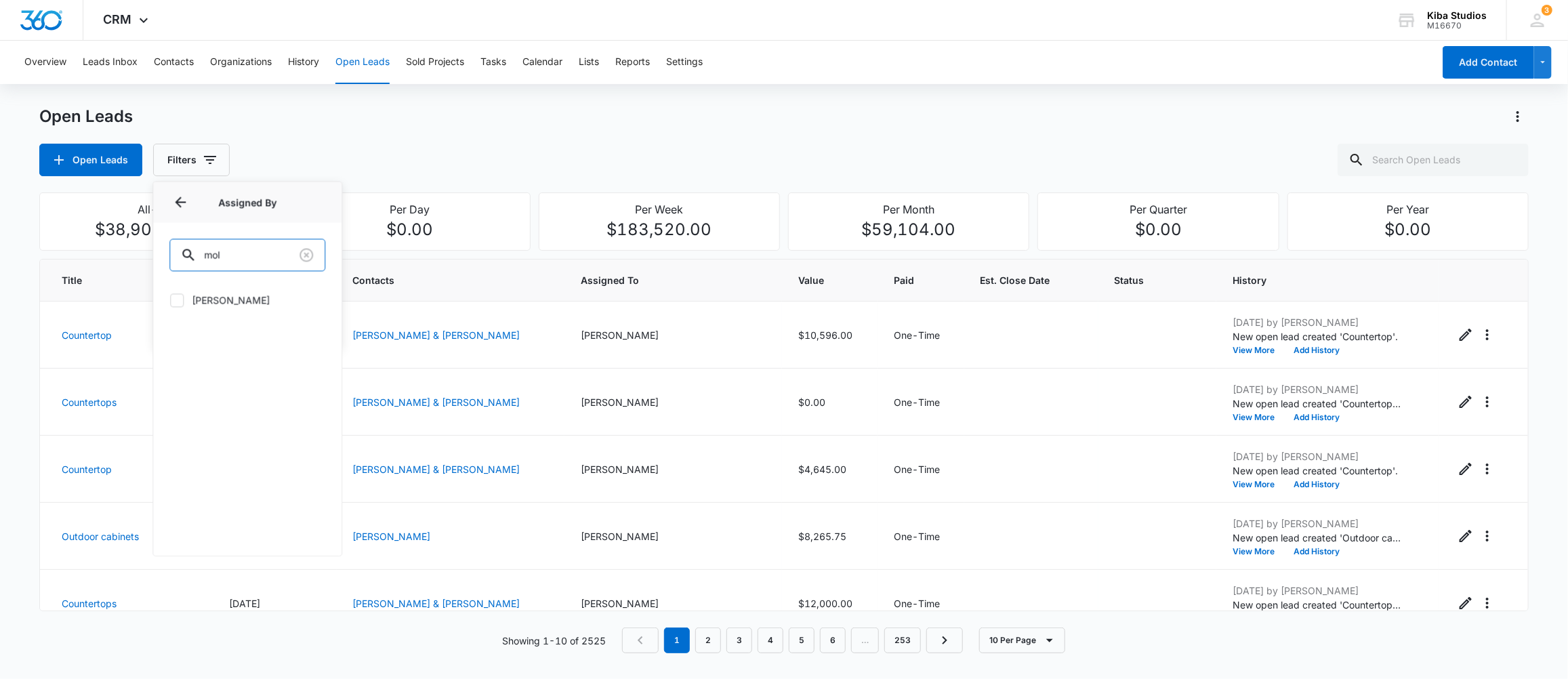
type input "mol"
click at [233, 302] on label "[PERSON_NAME]" at bounding box center [247, 300] width 156 height 14
click at [170, 300] on input "[PERSON_NAME]" at bounding box center [169, 300] width 1 height 1
checkbox input "true"
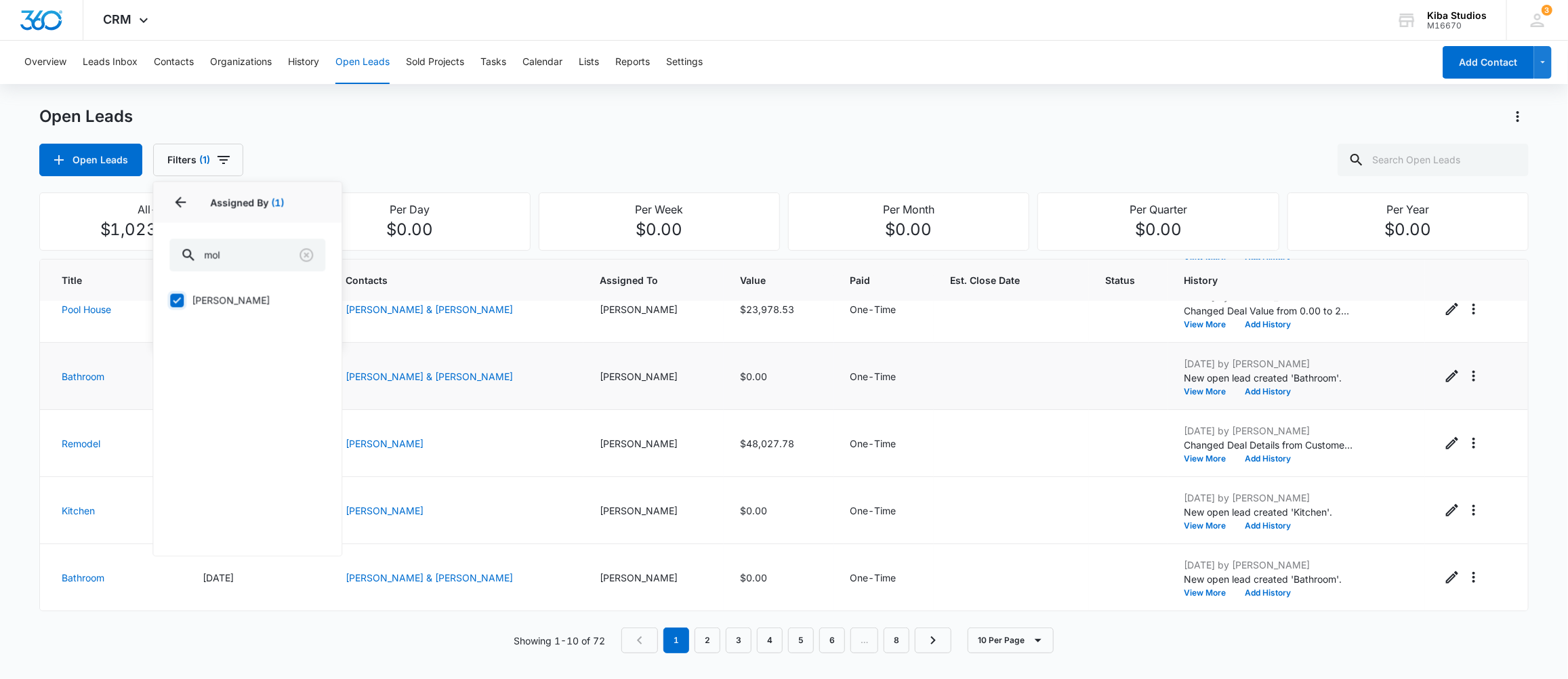
scroll to position [0, 0]
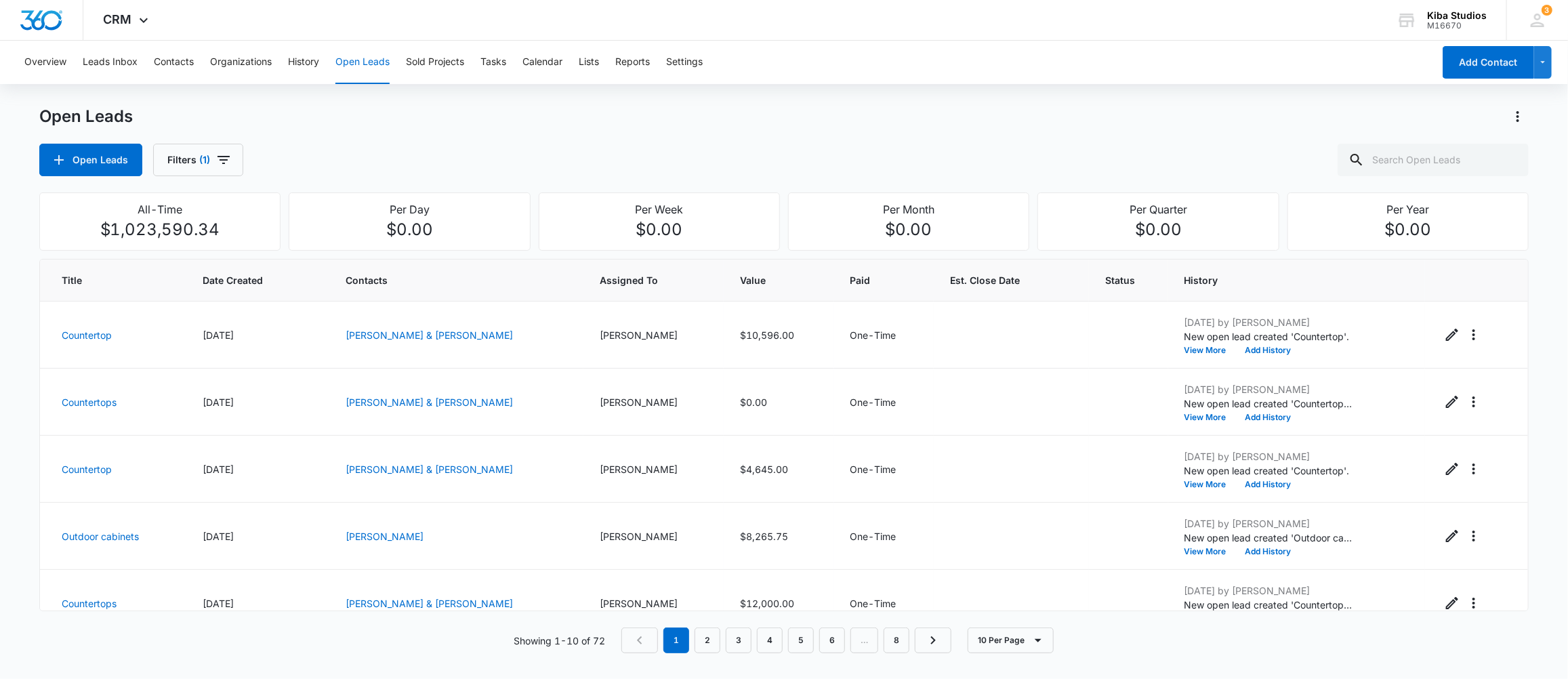
click at [531, 129] on div "Open Leads Open Leads Filters (1)" at bounding box center [784, 141] width 1490 height 70
click at [182, 62] on button "Contacts" at bounding box center [174, 62] width 40 height 43
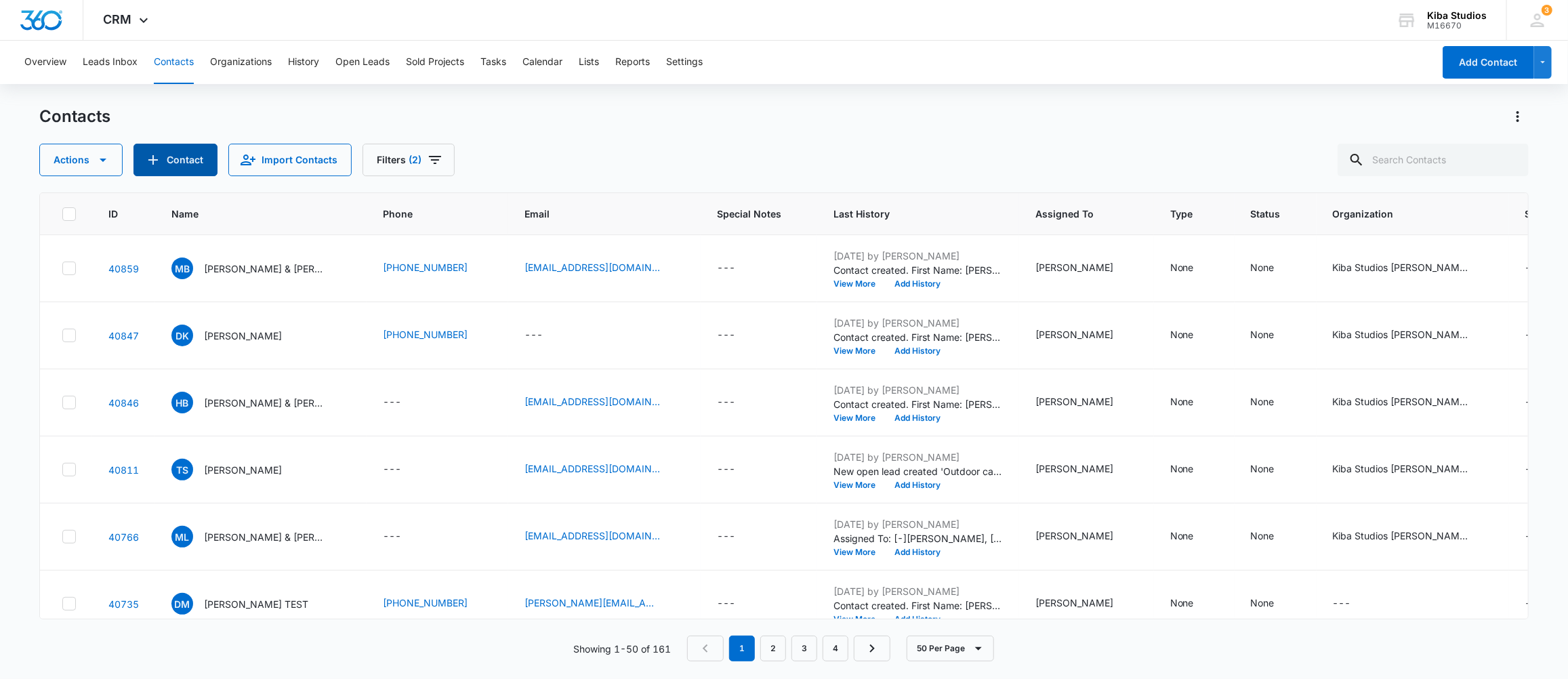
click at [169, 152] on button "Contact" at bounding box center [175, 160] width 84 height 32
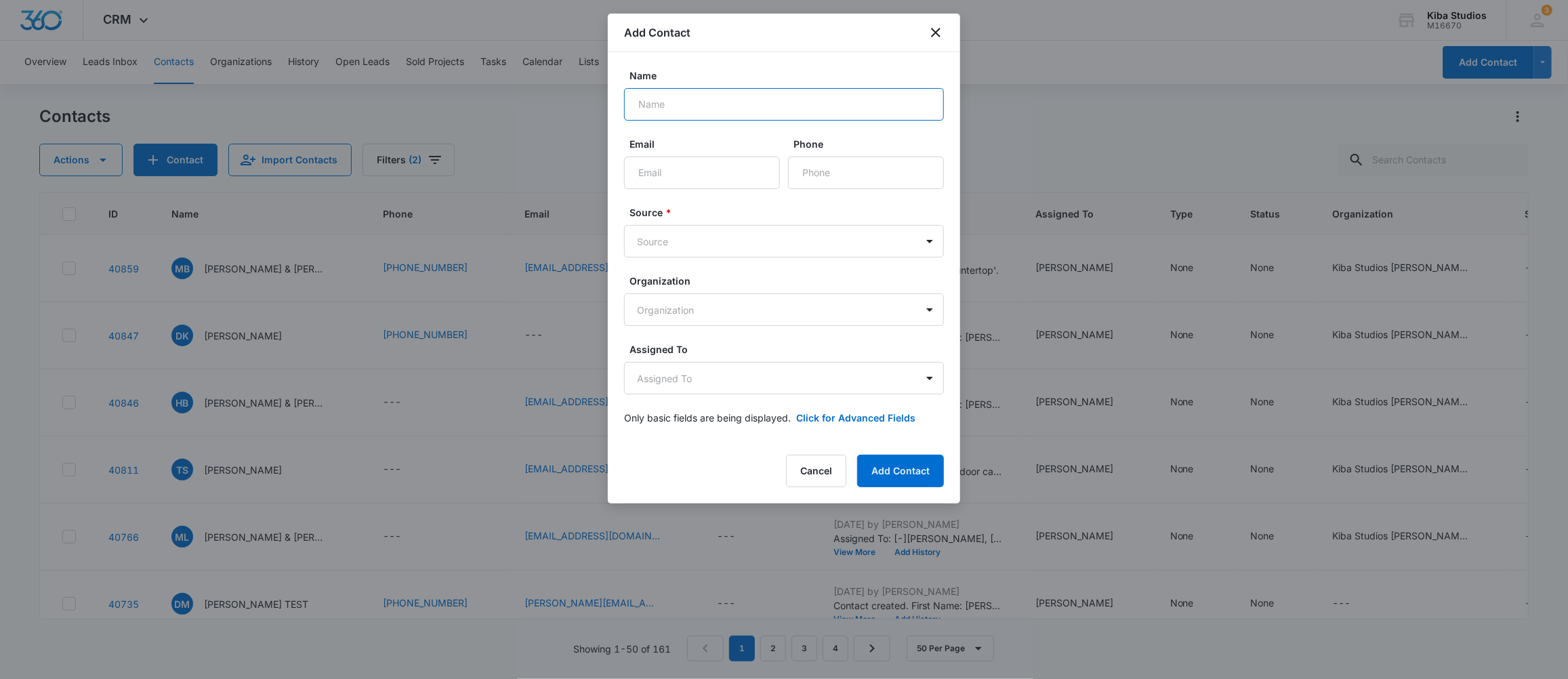
click at [696, 102] on input "Name" at bounding box center [784, 104] width 320 height 32
type input "Hey"
click at [815, 464] on button "Cancel" at bounding box center [816, 471] width 60 height 32
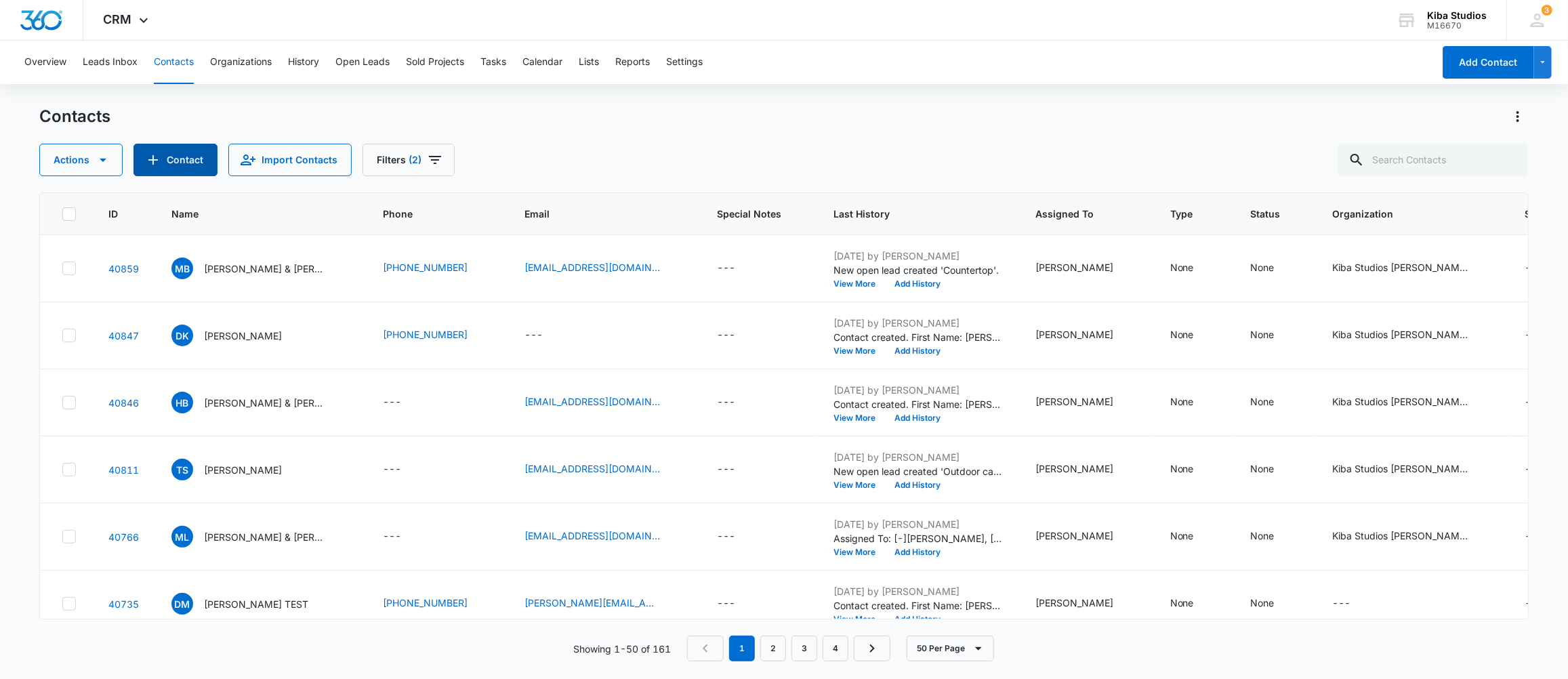
click at [194, 149] on button "Contact" at bounding box center [175, 160] width 84 height 32
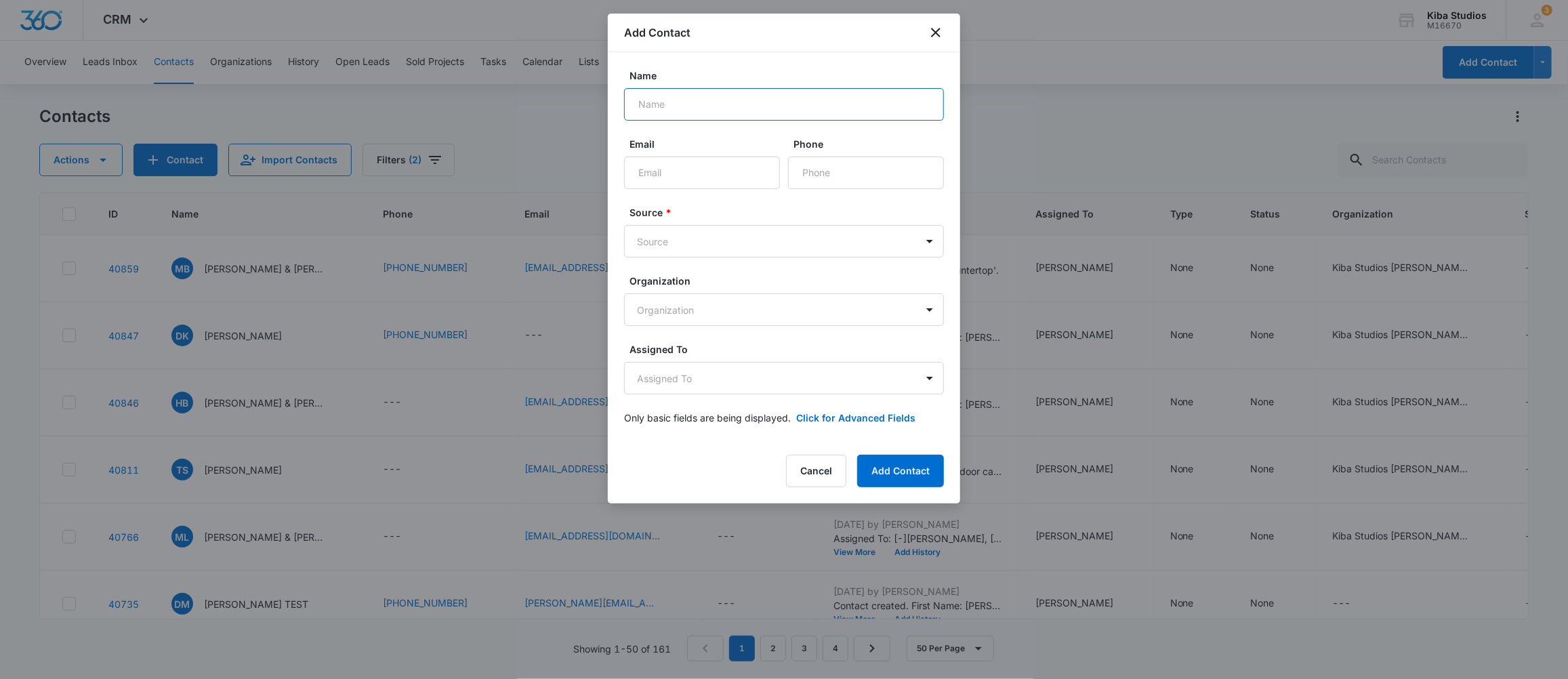
click at [700, 108] on input "Name" at bounding box center [784, 104] width 320 height 32
type input "[PERSON_NAME] & [PERSON_NAME]"
click at [689, 160] on input "Email" at bounding box center [702, 173] width 156 height 32
type input "[PERSON_NAME][EMAIL_ADDRESS][DOMAIN_NAME]"
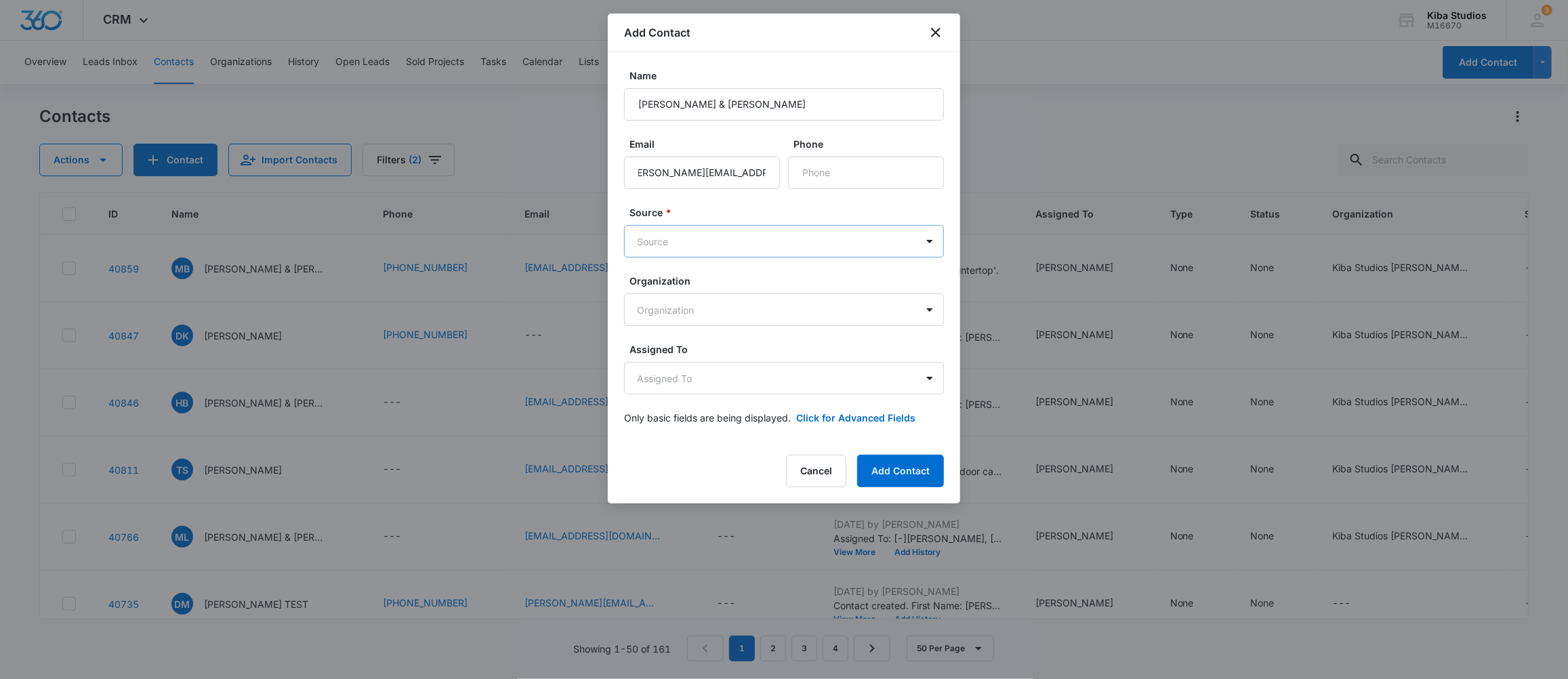
click at [711, 242] on body "CRM Apps CRM Brand Kiba Studios M16670 Your Accounts View All 3 MD [PERSON_NAME…" at bounding box center [784, 339] width 1568 height 679
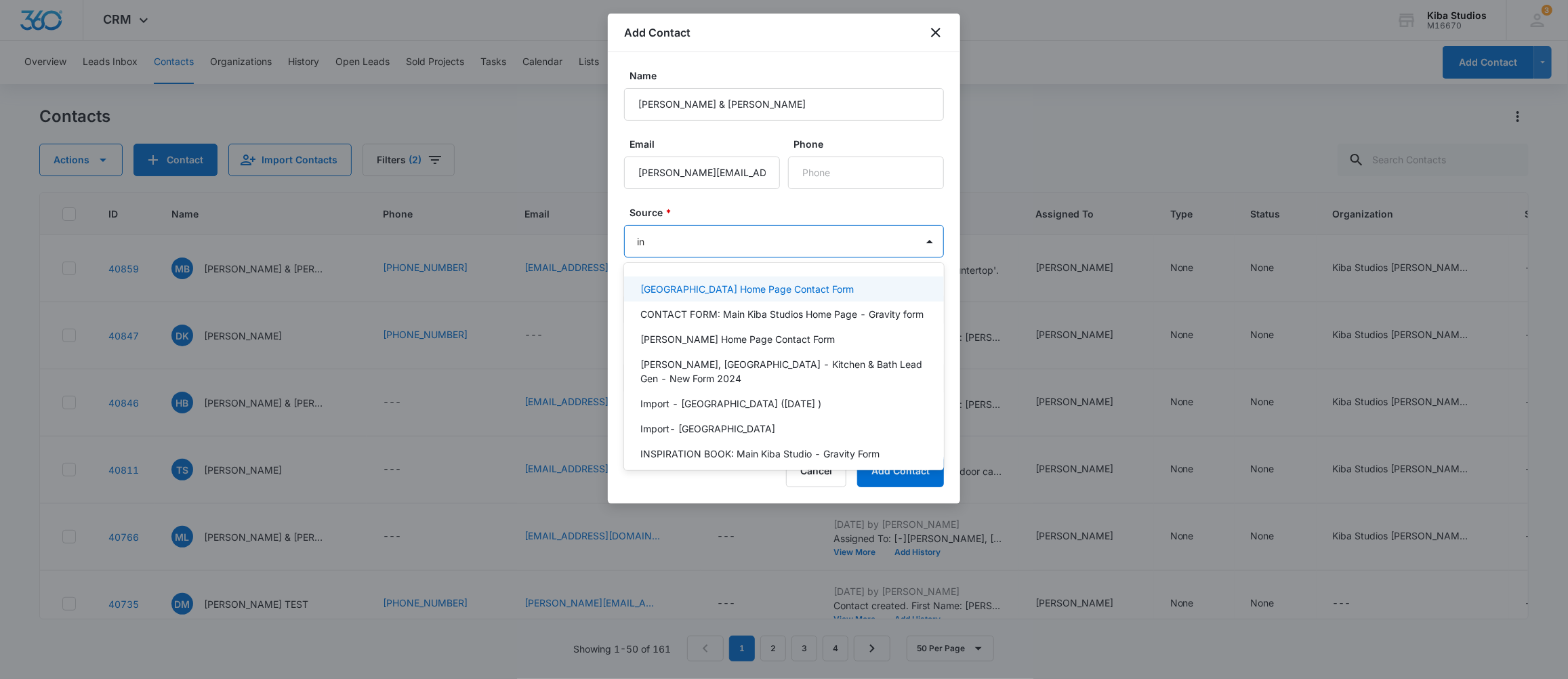
type input "ins"
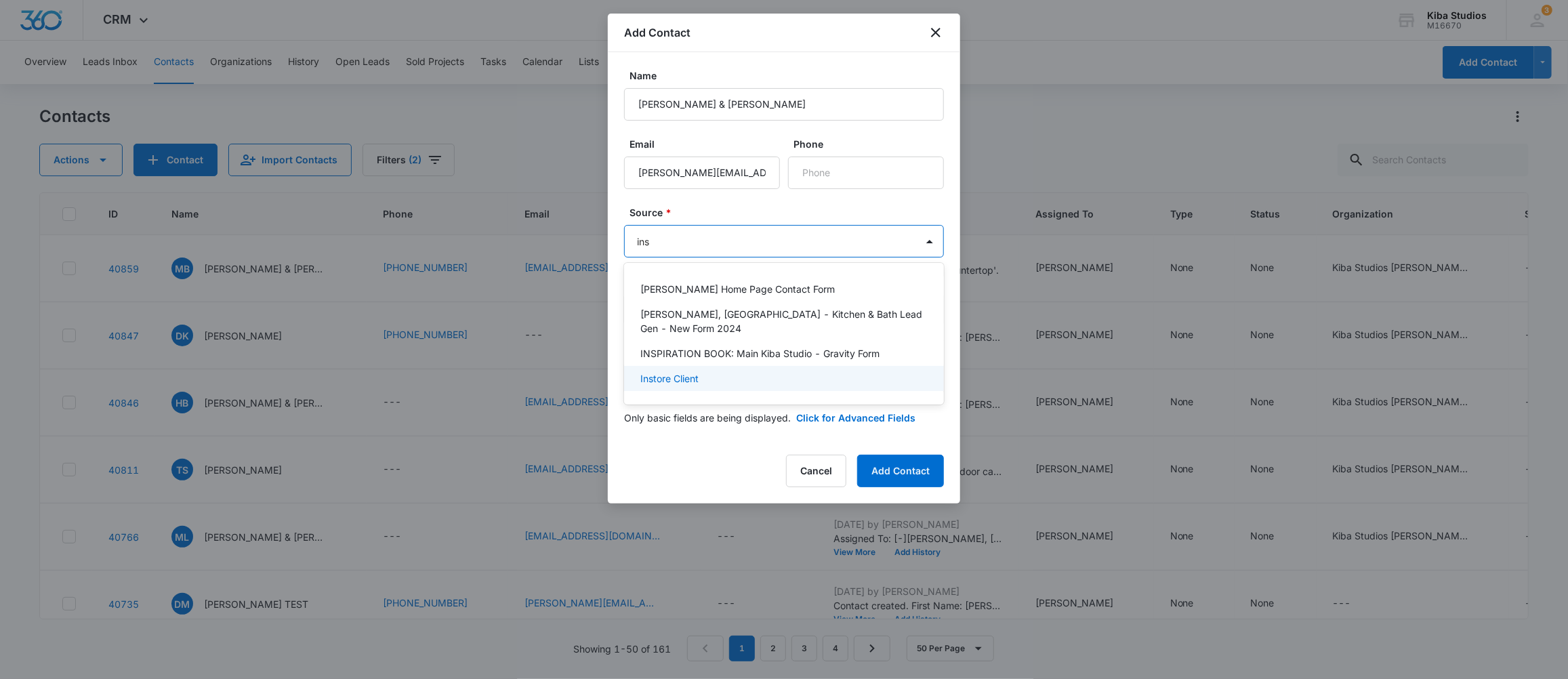
click at [687, 366] on div "Instore Client" at bounding box center [784, 378] width 320 height 25
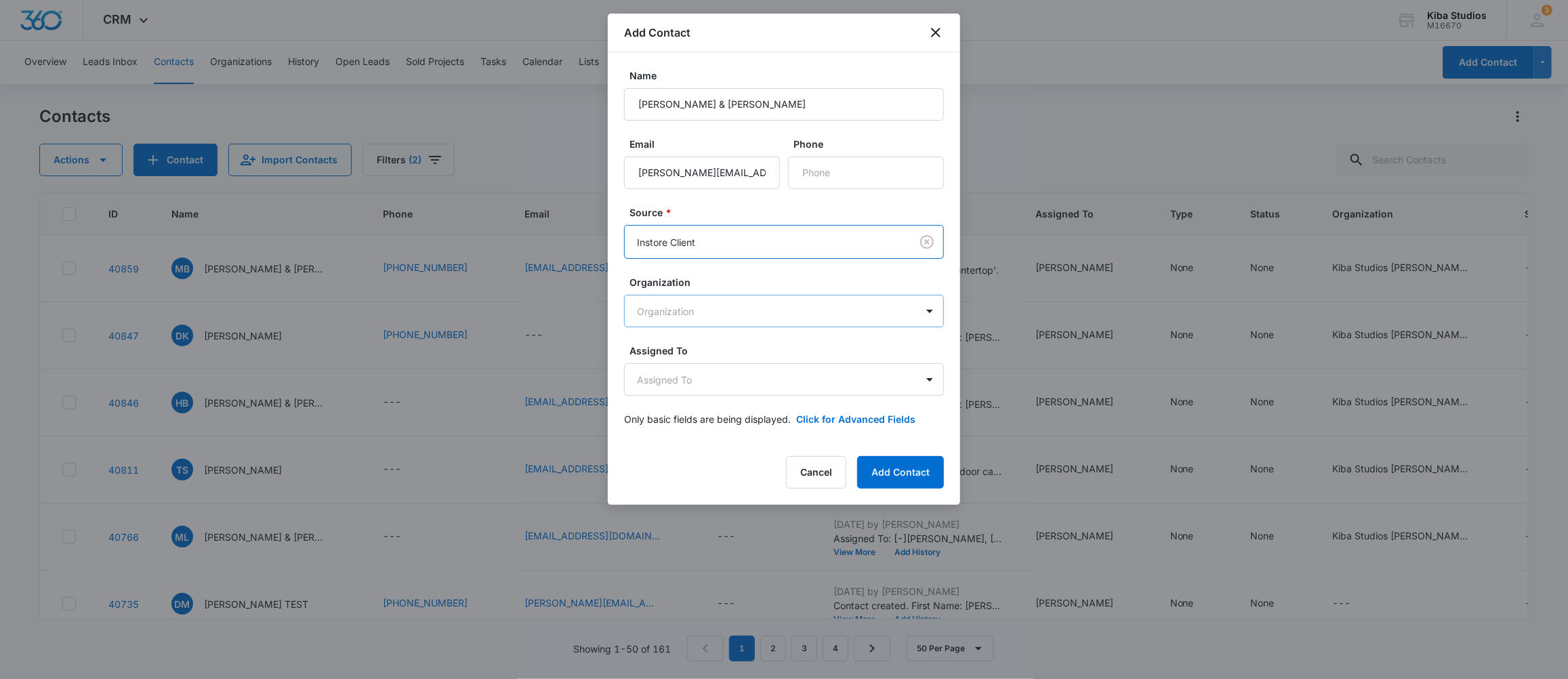
click at [739, 305] on body "CRM Apps CRM Brand Kiba Studios M16670 Your Accounts View All 3 MD [PERSON_NAME…" at bounding box center [784, 339] width 1568 height 679
click at [702, 356] on p "Kiba Studios [PERSON_NAME]" at bounding box center [709, 358] width 136 height 14
click at [768, 375] on body "CRM Apps CRM Brand Kiba Studios M16670 Your Accounts View All 3 MD [PERSON_NAME…" at bounding box center [784, 339] width 1568 height 679
type input "[PERSON_NAME]"
click at [743, 431] on div "[PERSON_NAME]" at bounding box center [783, 428] width 284 height 14
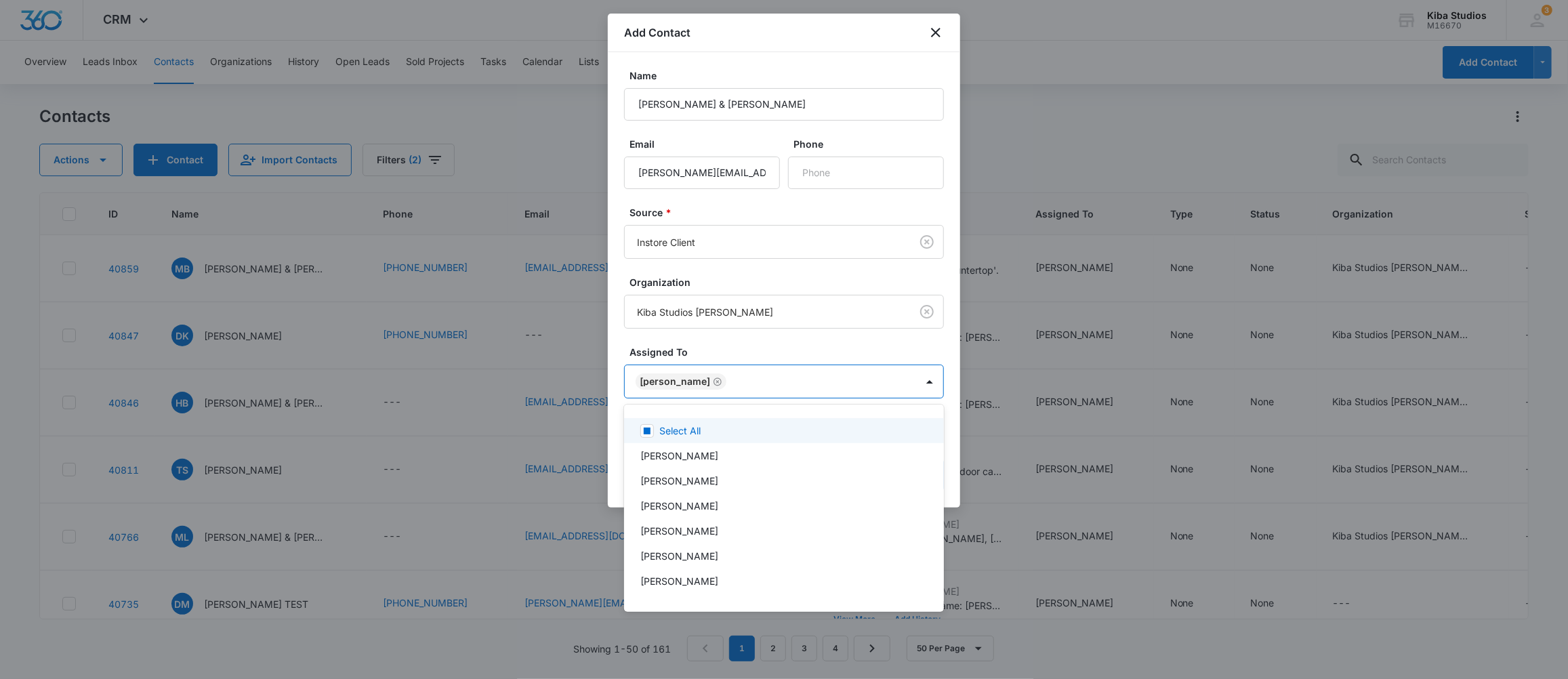
click at [807, 346] on div at bounding box center [784, 339] width 1568 height 679
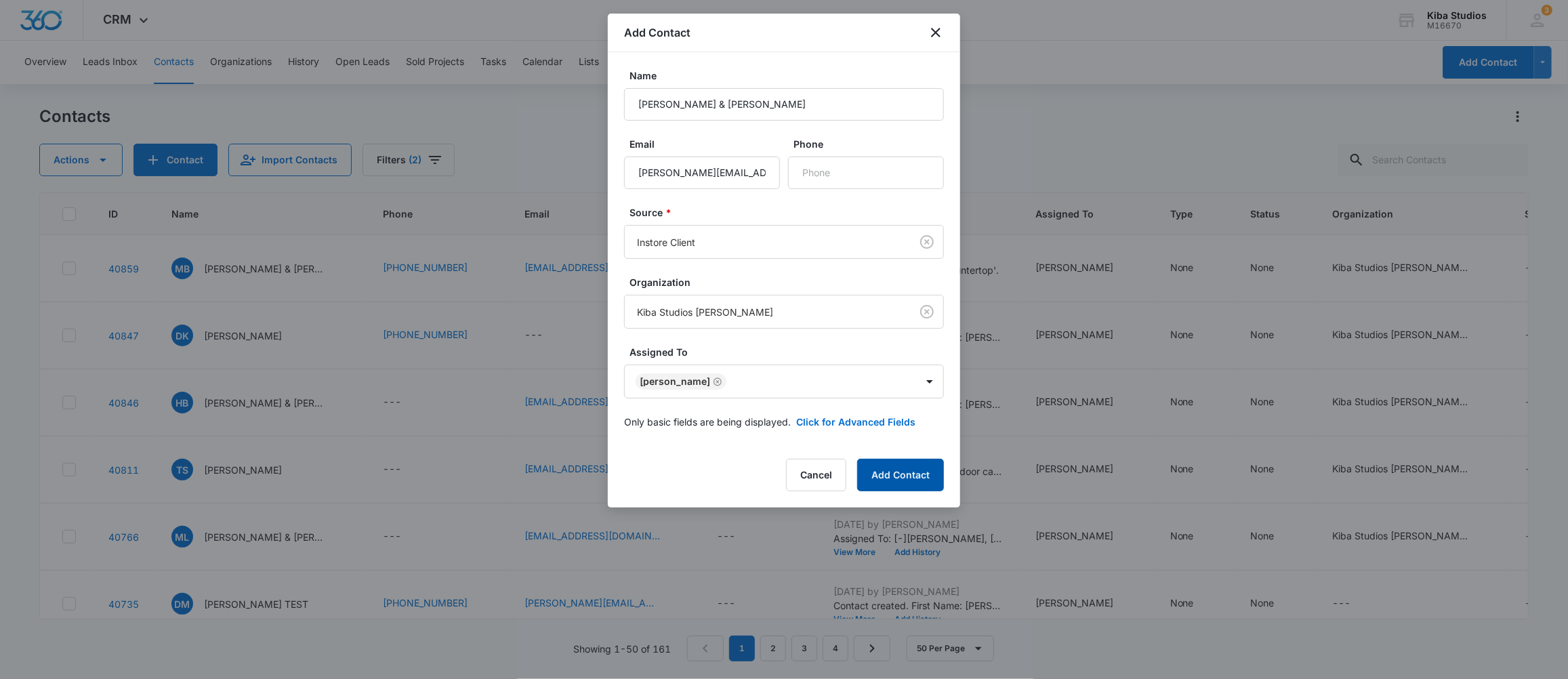
click at [922, 475] on button "Add Contact" at bounding box center [901, 475] width 86 height 32
